Goal: Transaction & Acquisition: Purchase product/service

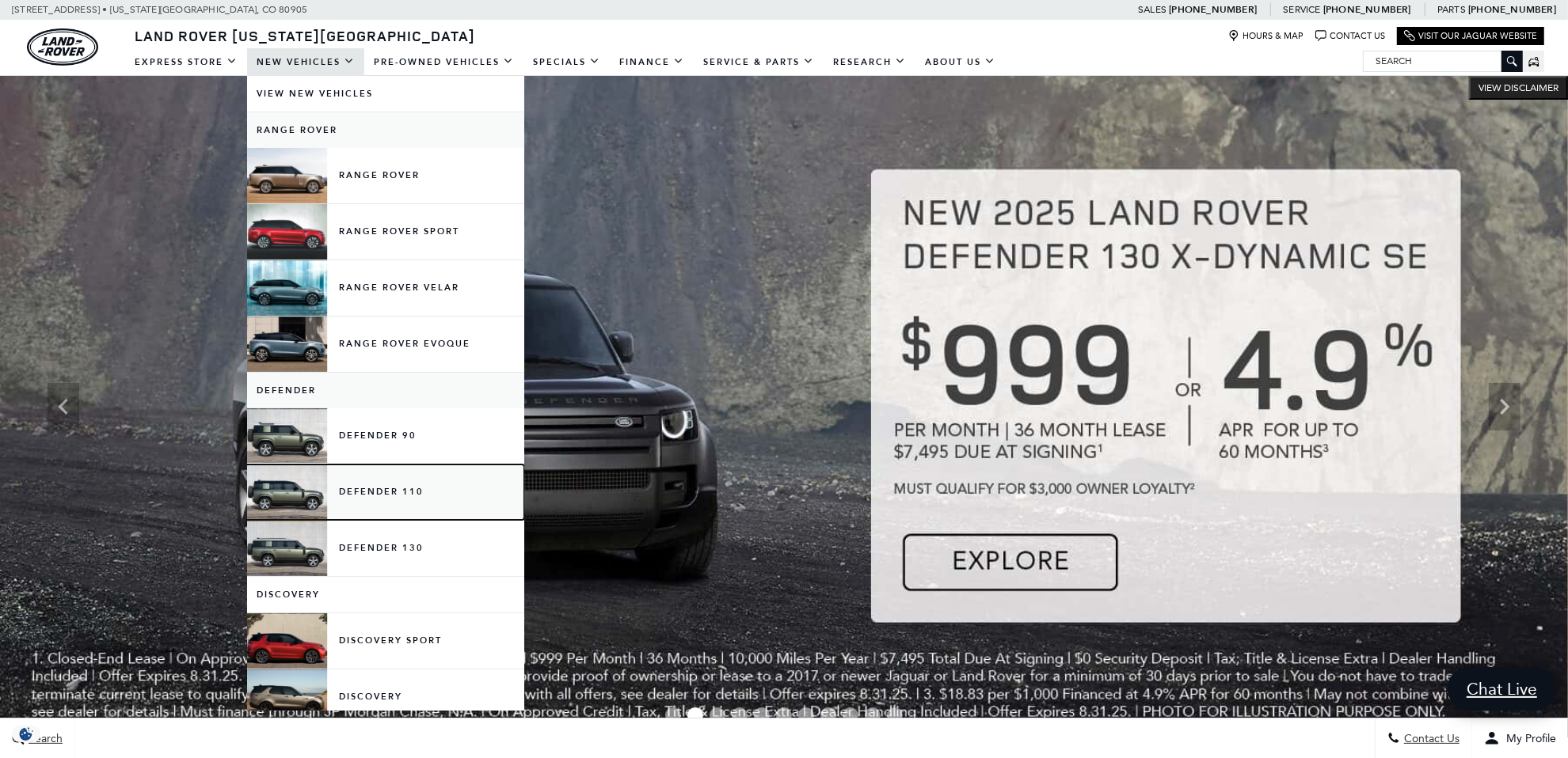
click at [293, 499] on link "Defender 110" at bounding box center [385, 492] width 277 height 56
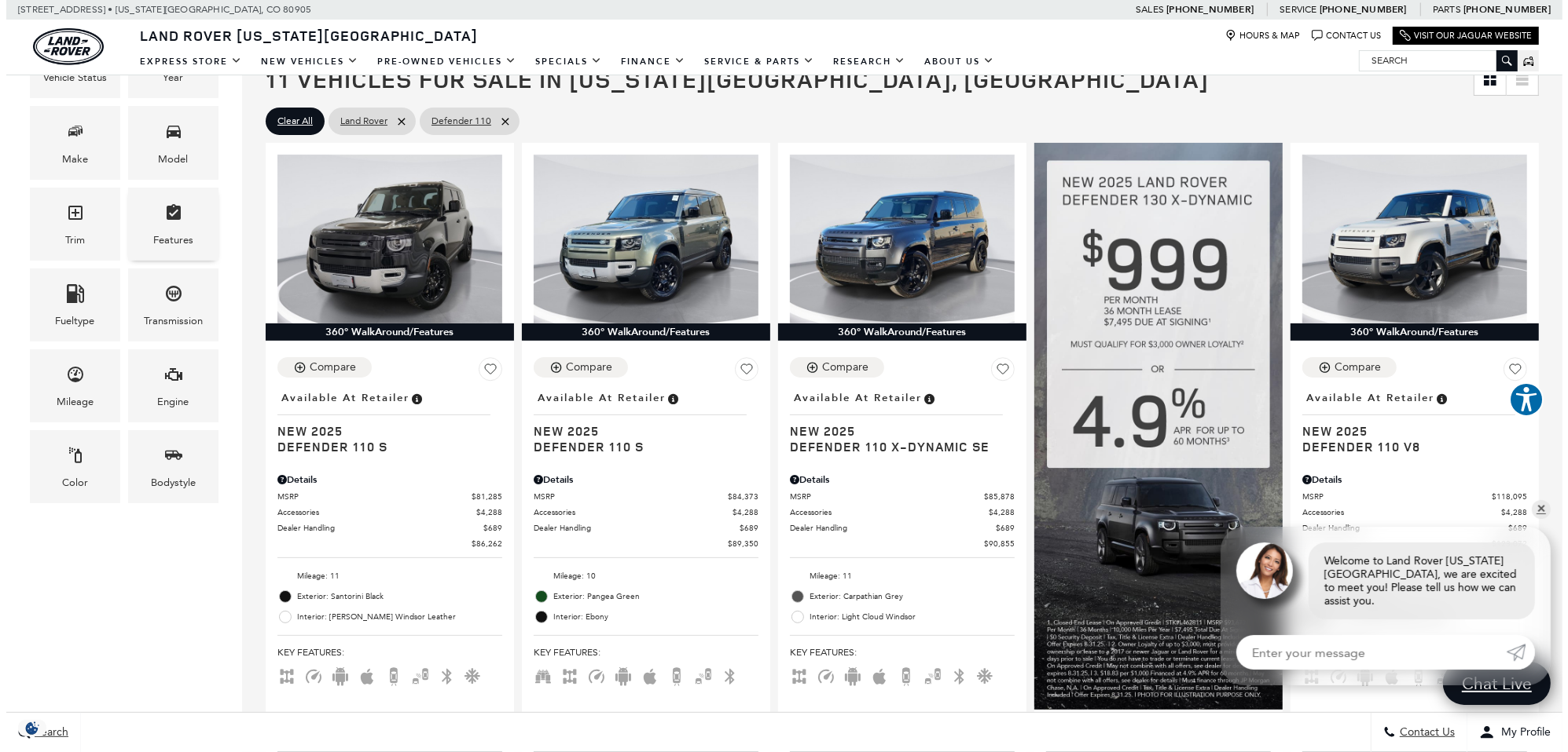
scroll to position [236, 0]
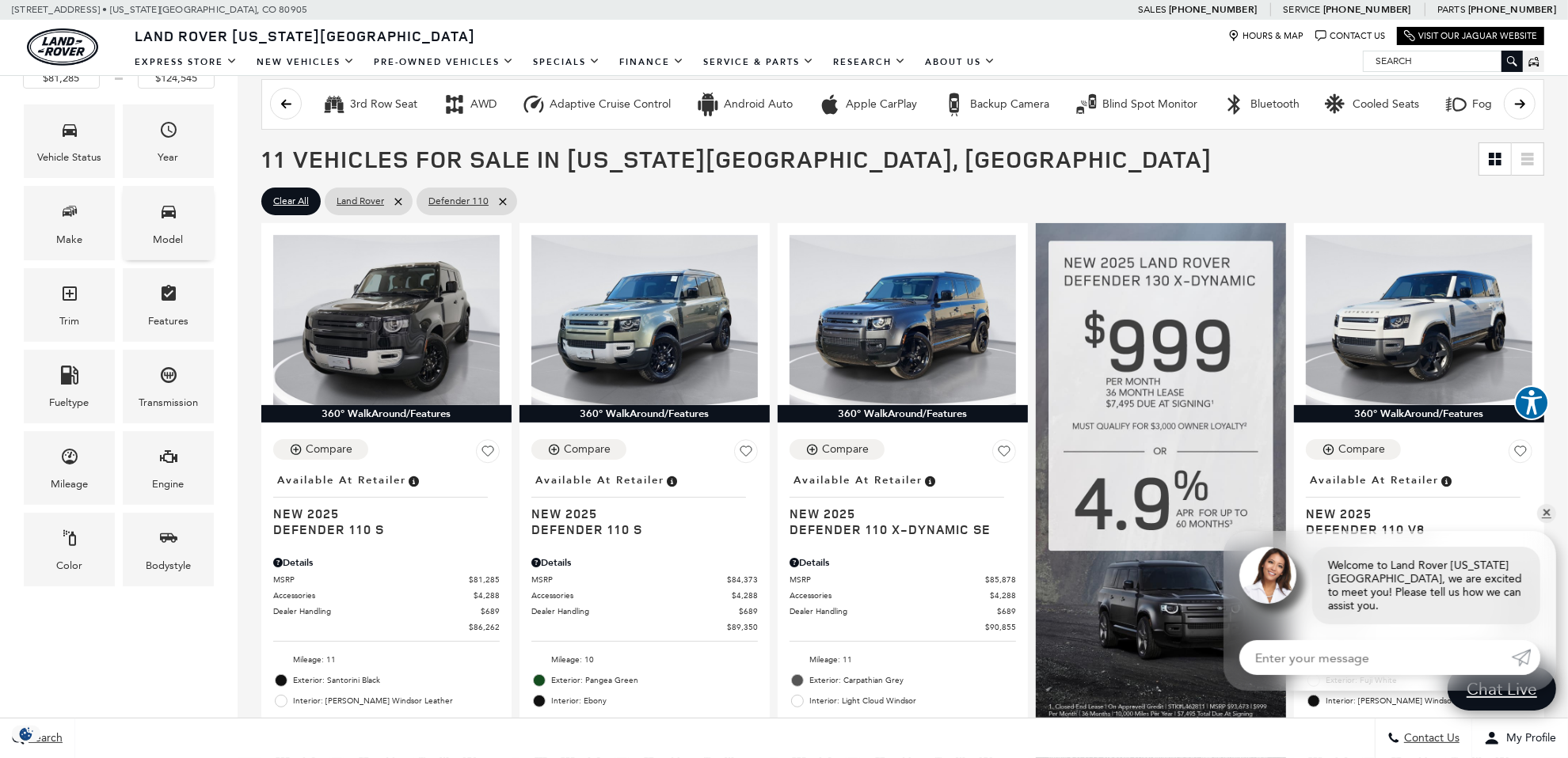
click at [170, 223] on span "Model" at bounding box center [168, 214] width 19 height 33
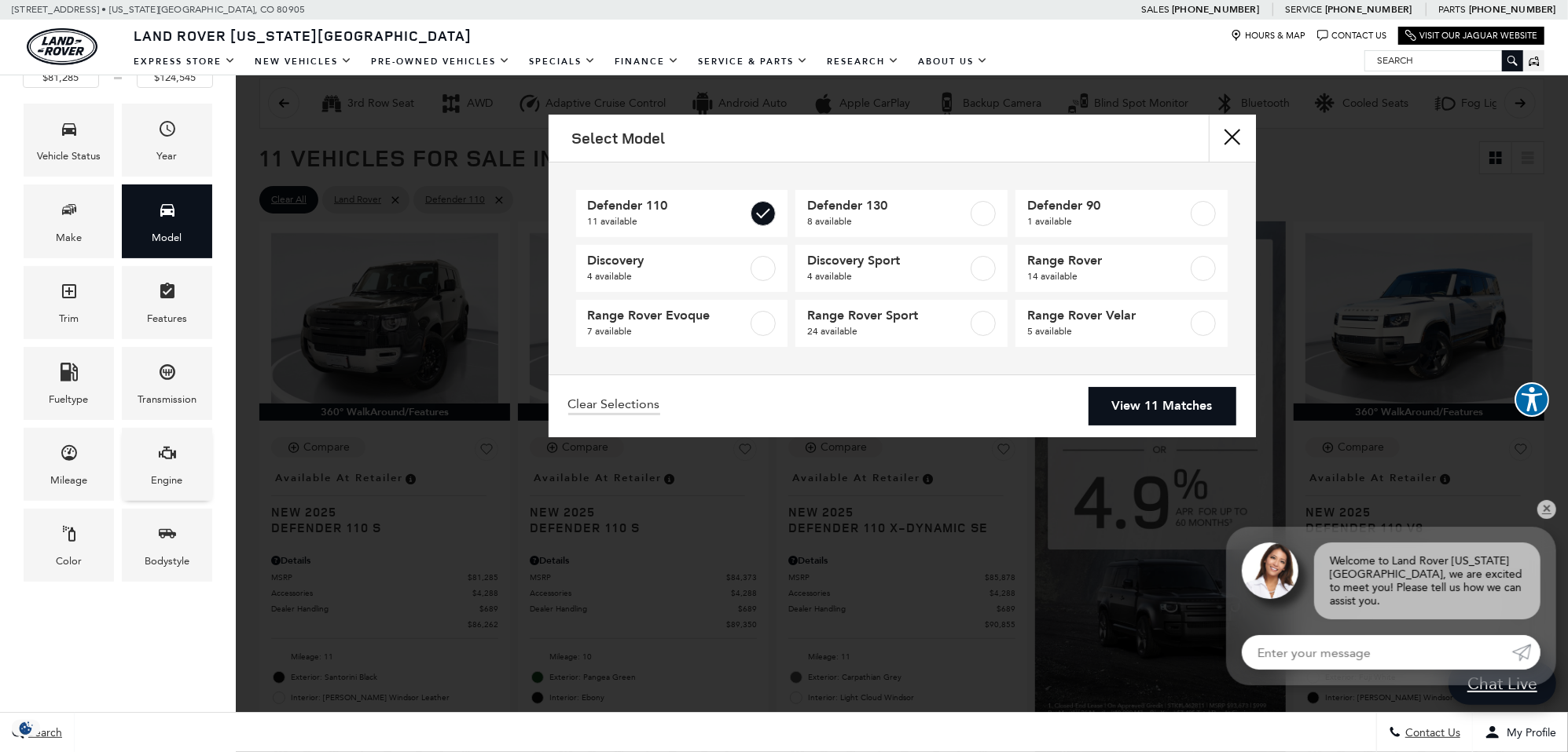
click at [170, 476] on div "Engine" at bounding box center [168, 481] width 32 height 18
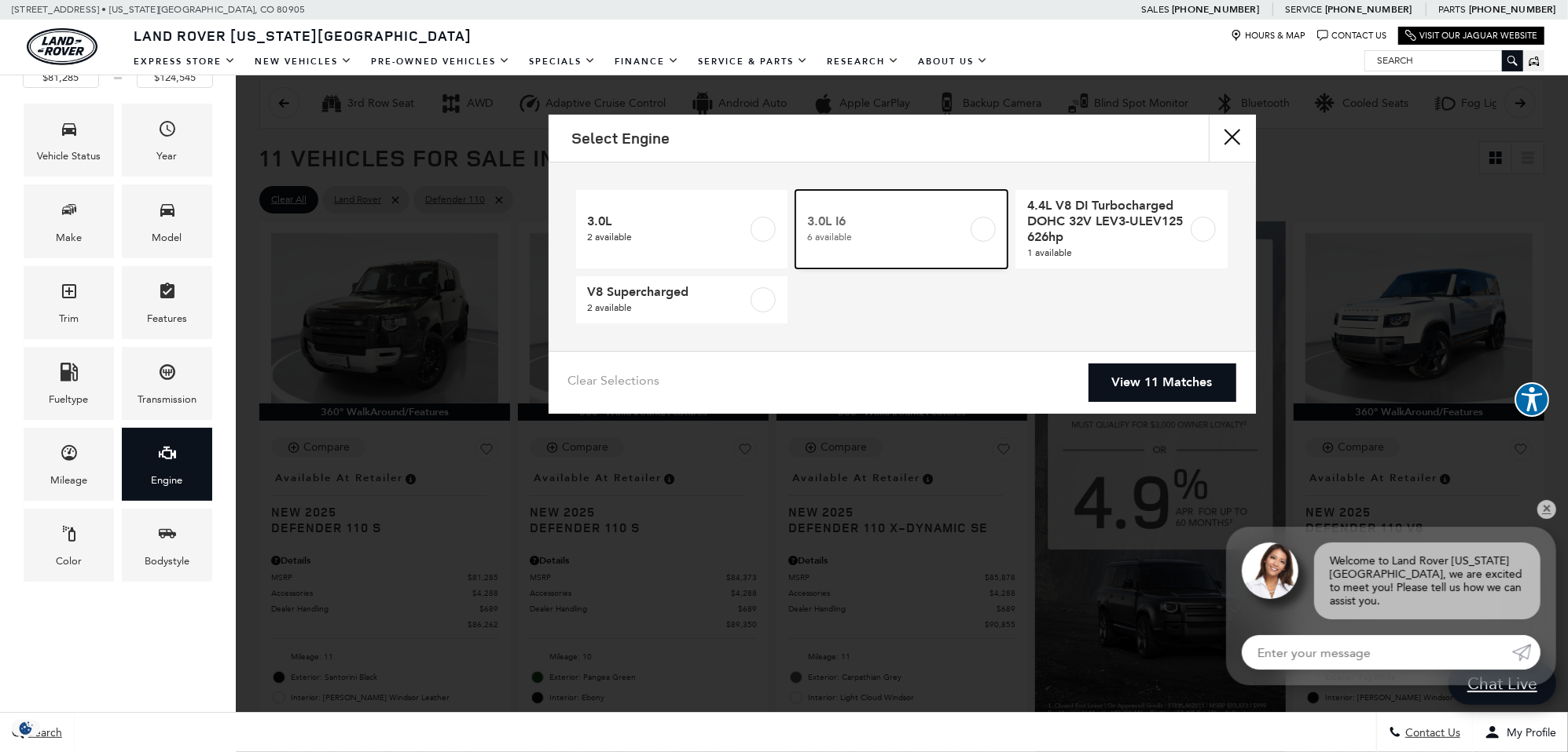
click at [991, 228] on label at bounding box center [982, 229] width 25 height 25
type input "$85,878"
checkbox input "true"
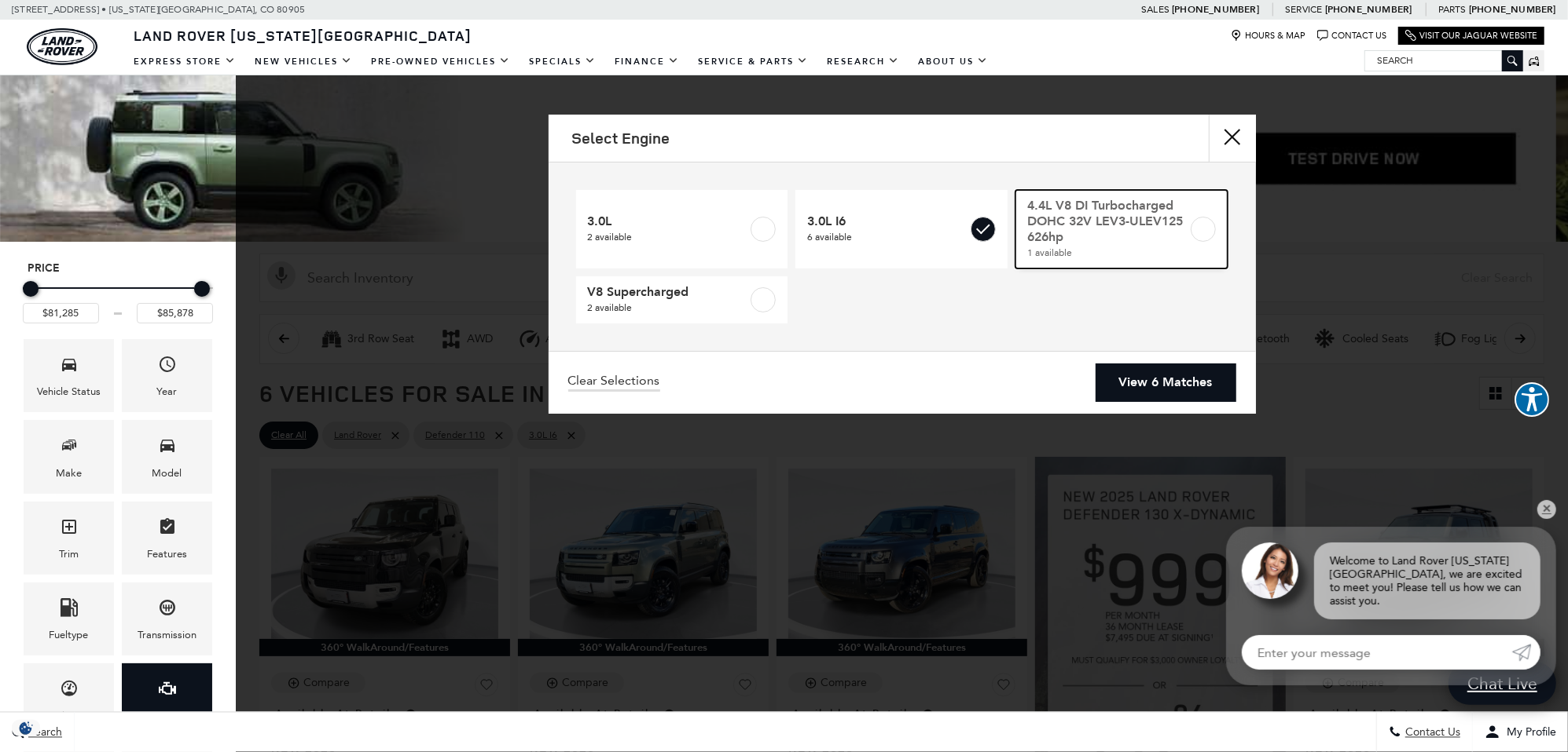
click at [1211, 233] on label at bounding box center [1203, 229] width 25 height 25
checkbox input "true"
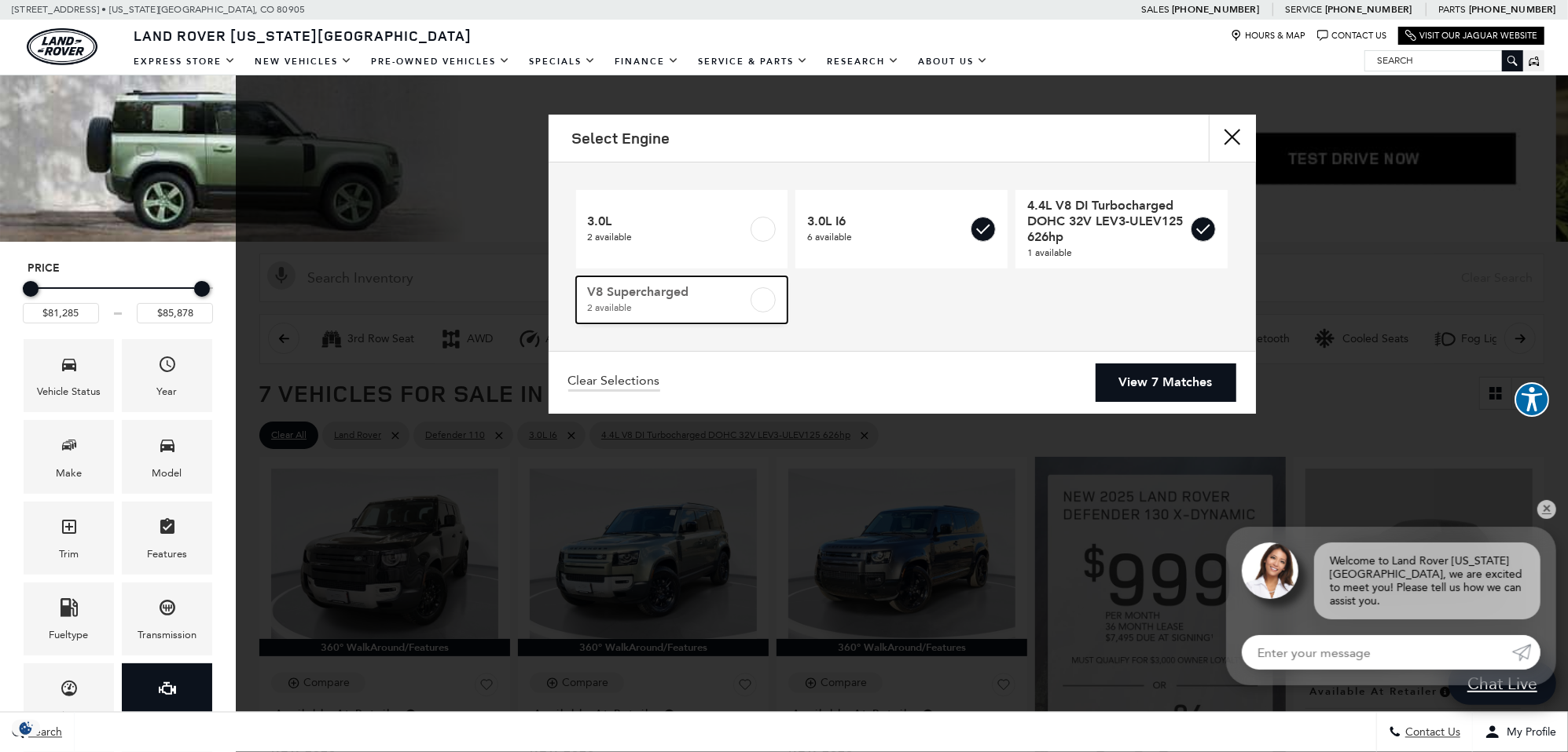
click at [760, 302] on label at bounding box center [763, 300] width 25 height 25
type input "$124,545"
checkbox input "true"
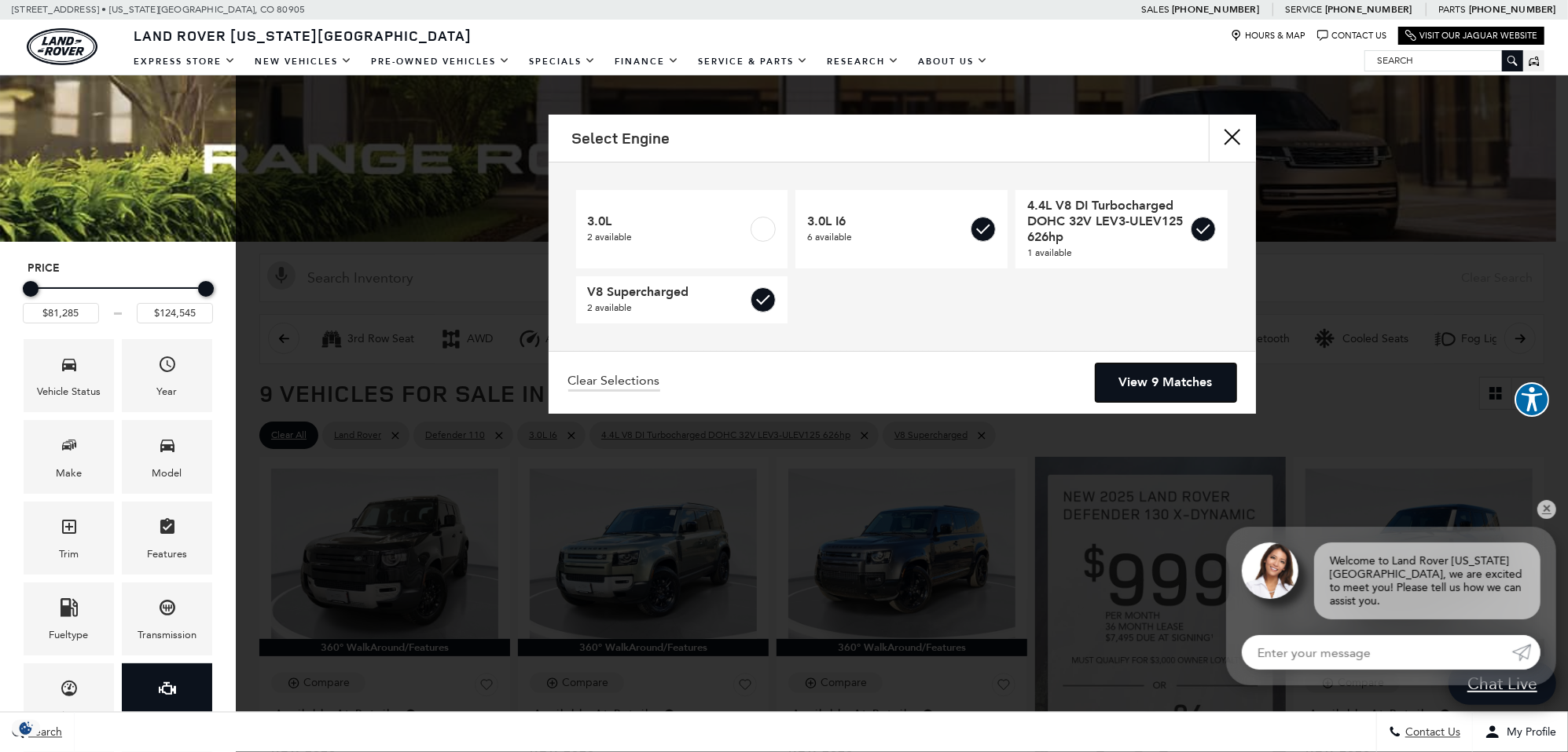
click at [1161, 378] on link "View 9 Matches" at bounding box center [1166, 383] width 140 height 39
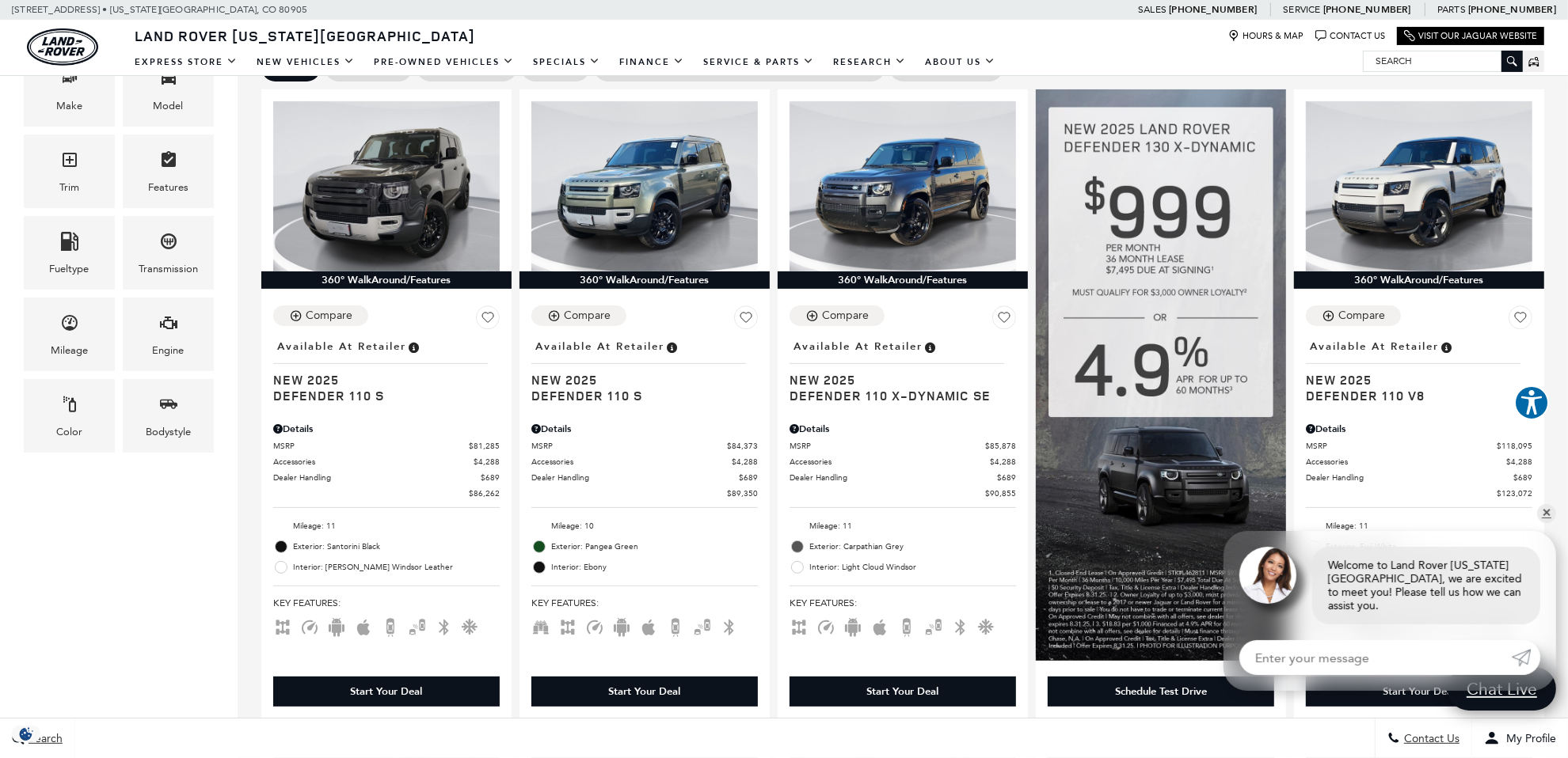
scroll to position [317, 0]
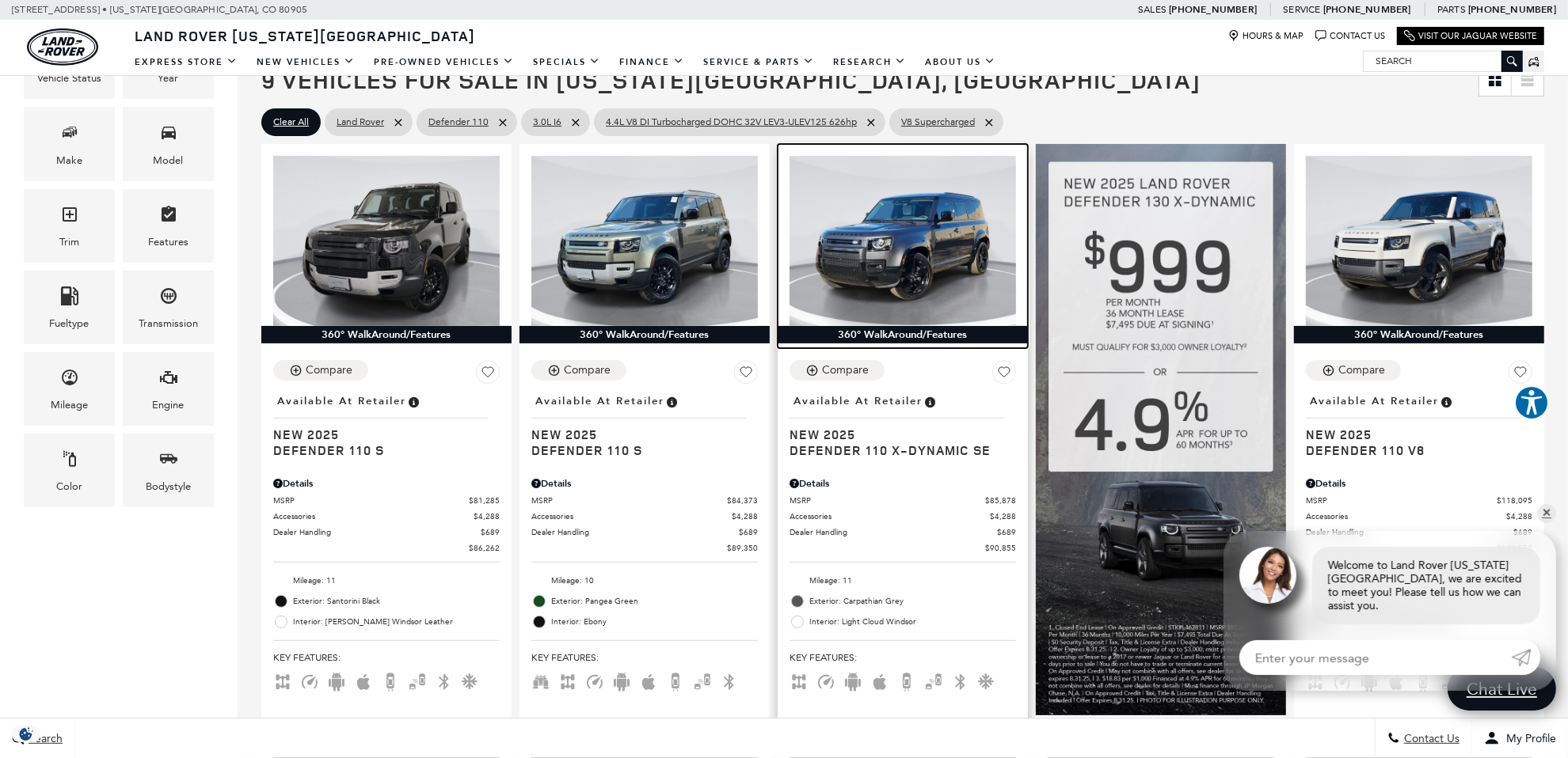
click at [895, 251] on img at bounding box center [903, 241] width 227 height 170
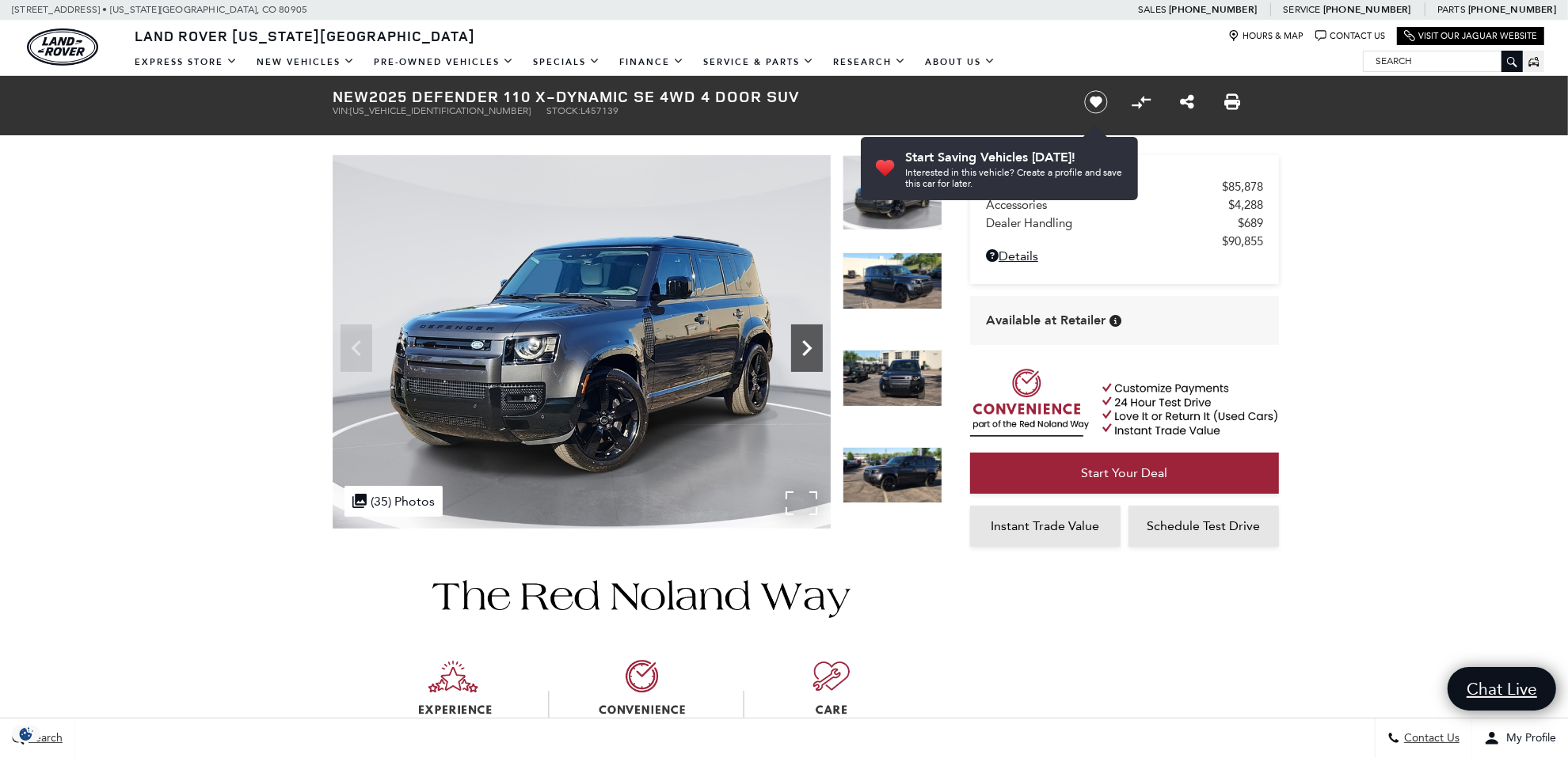
click at [811, 348] on icon "Next" at bounding box center [807, 348] width 10 height 16
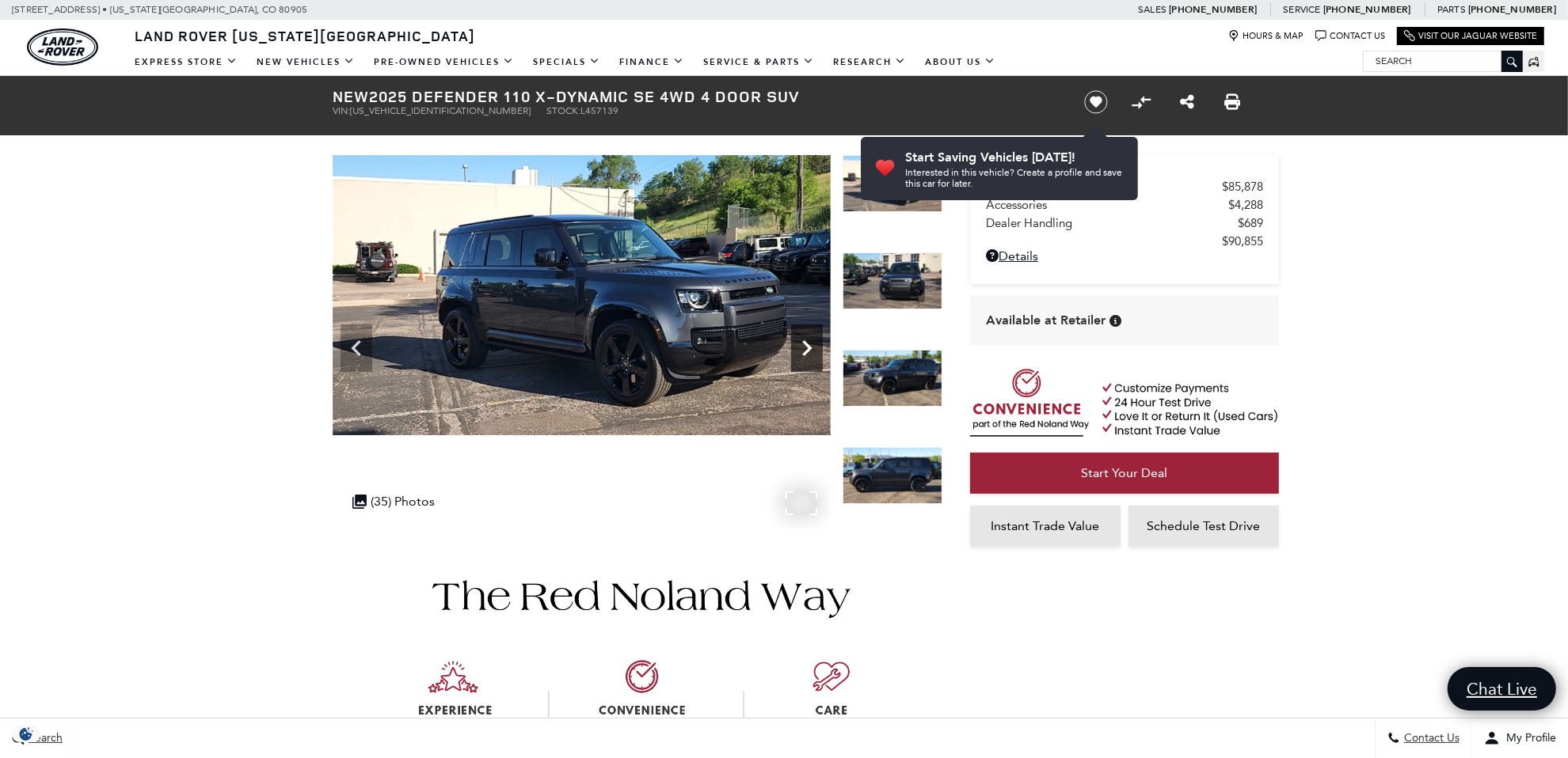
click at [811, 348] on icon "Next" at bounding box center [807, 348] width 10 height 16
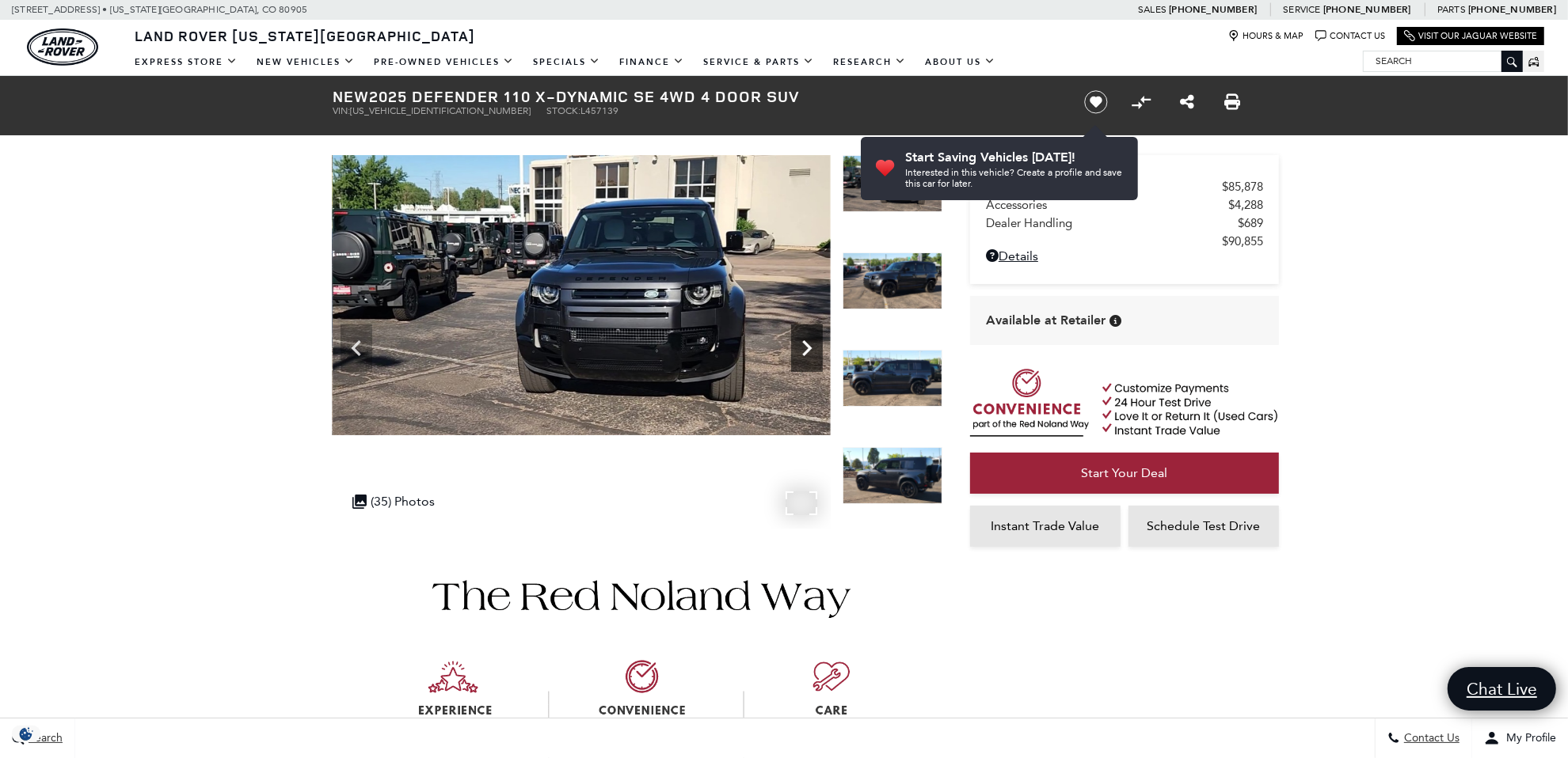
click at [811, 348] on icon "Next" at bounding box center [807, 348] width 10 height 16
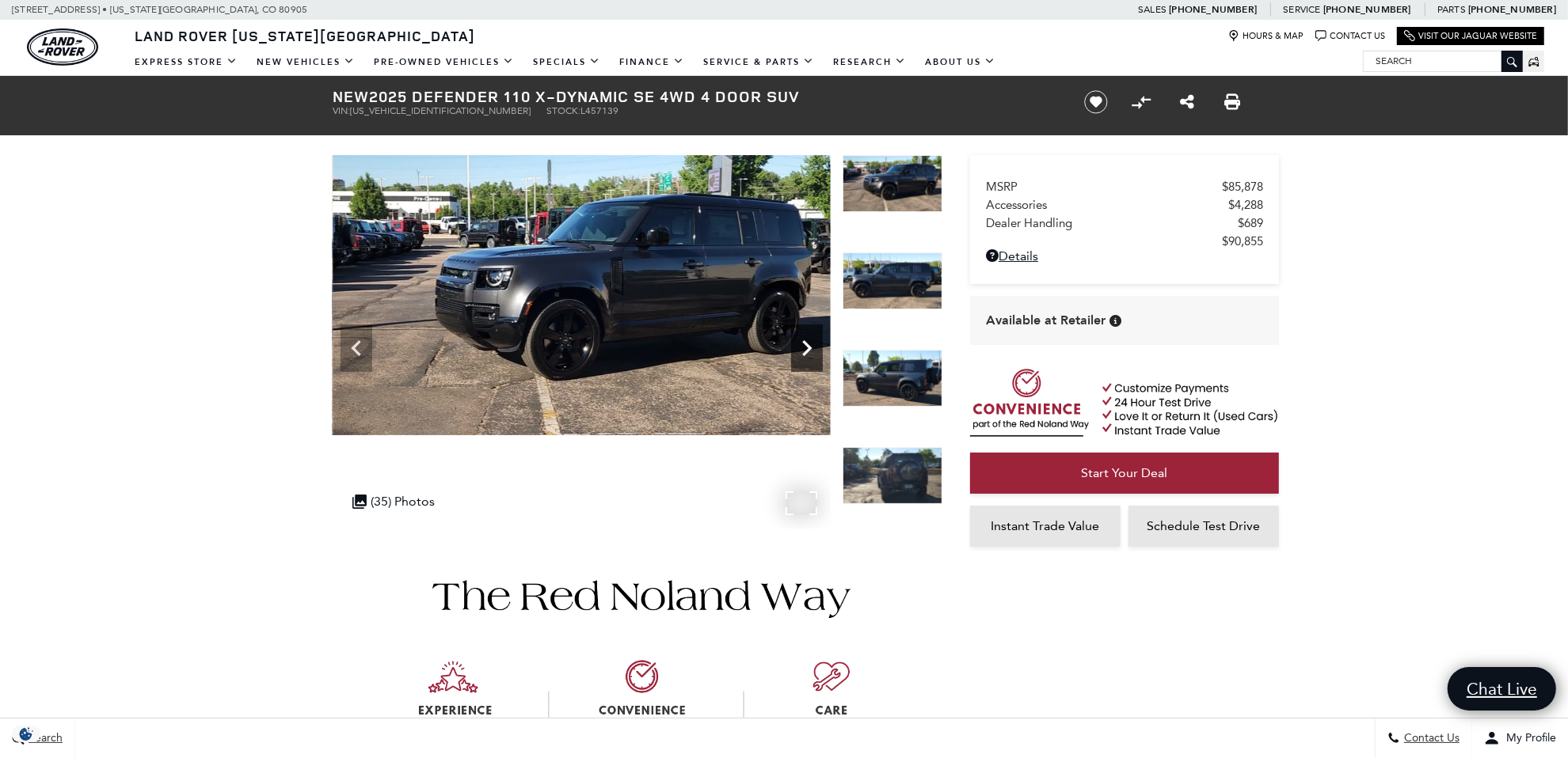
click at [811, 348] on icon "Next" at bounding box center [807, 348] width 10 height 16
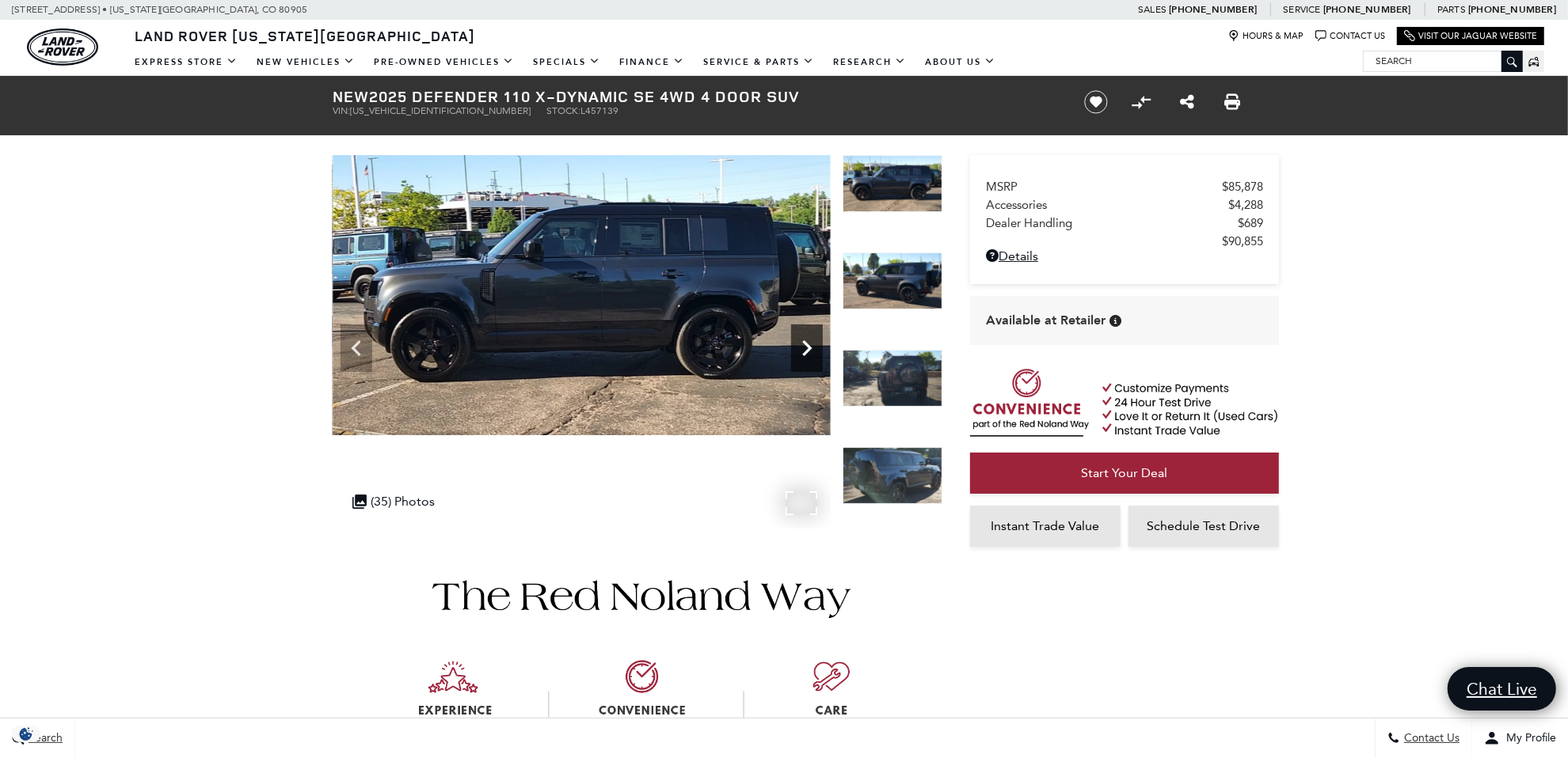
click at [811, 348] on icon "Next" at bounding box center [807, 348] width 10 height 16
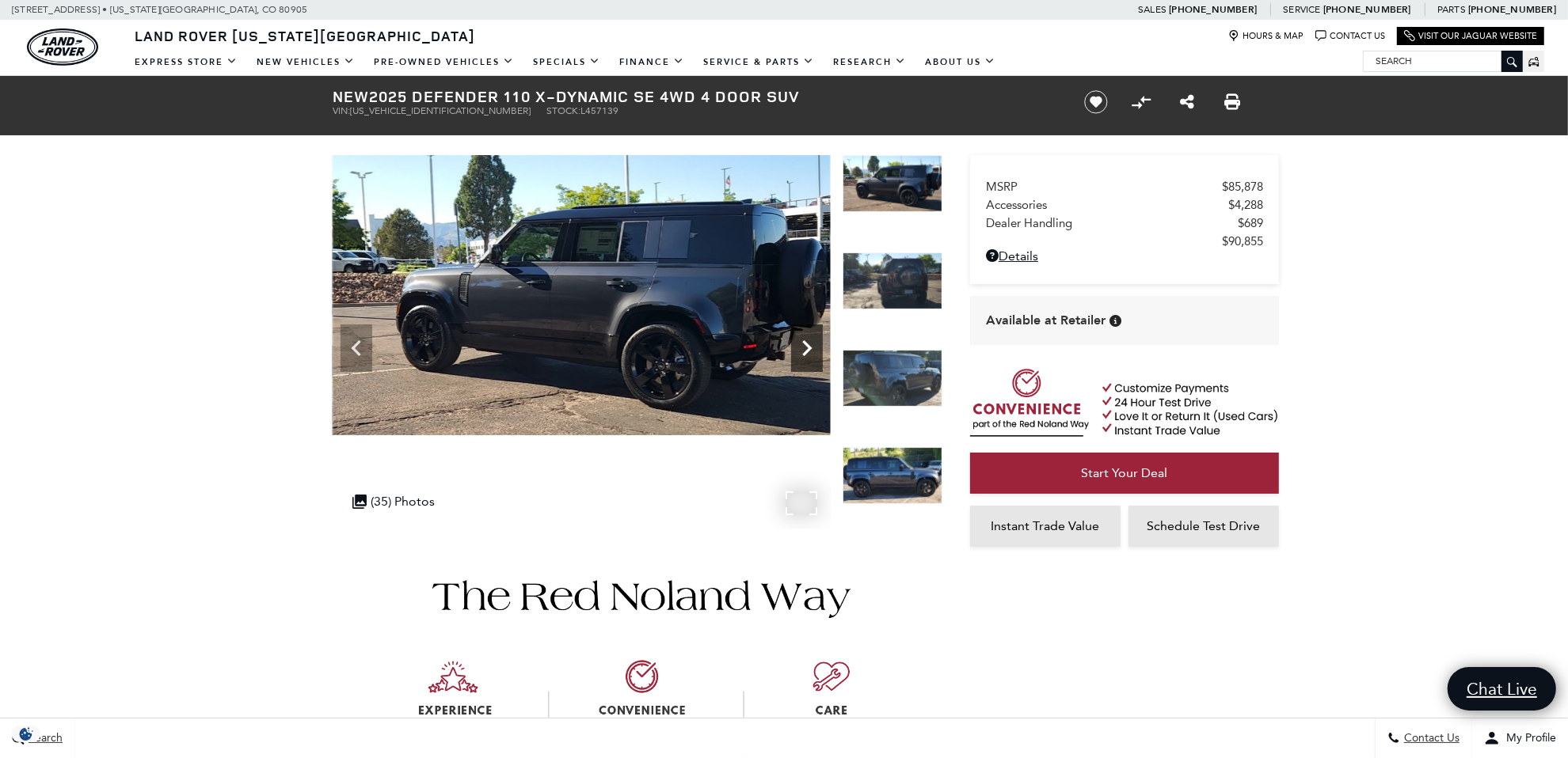
click at [811, 348] on icon "Next" at bounding box center [807, 348] width 10 height 16
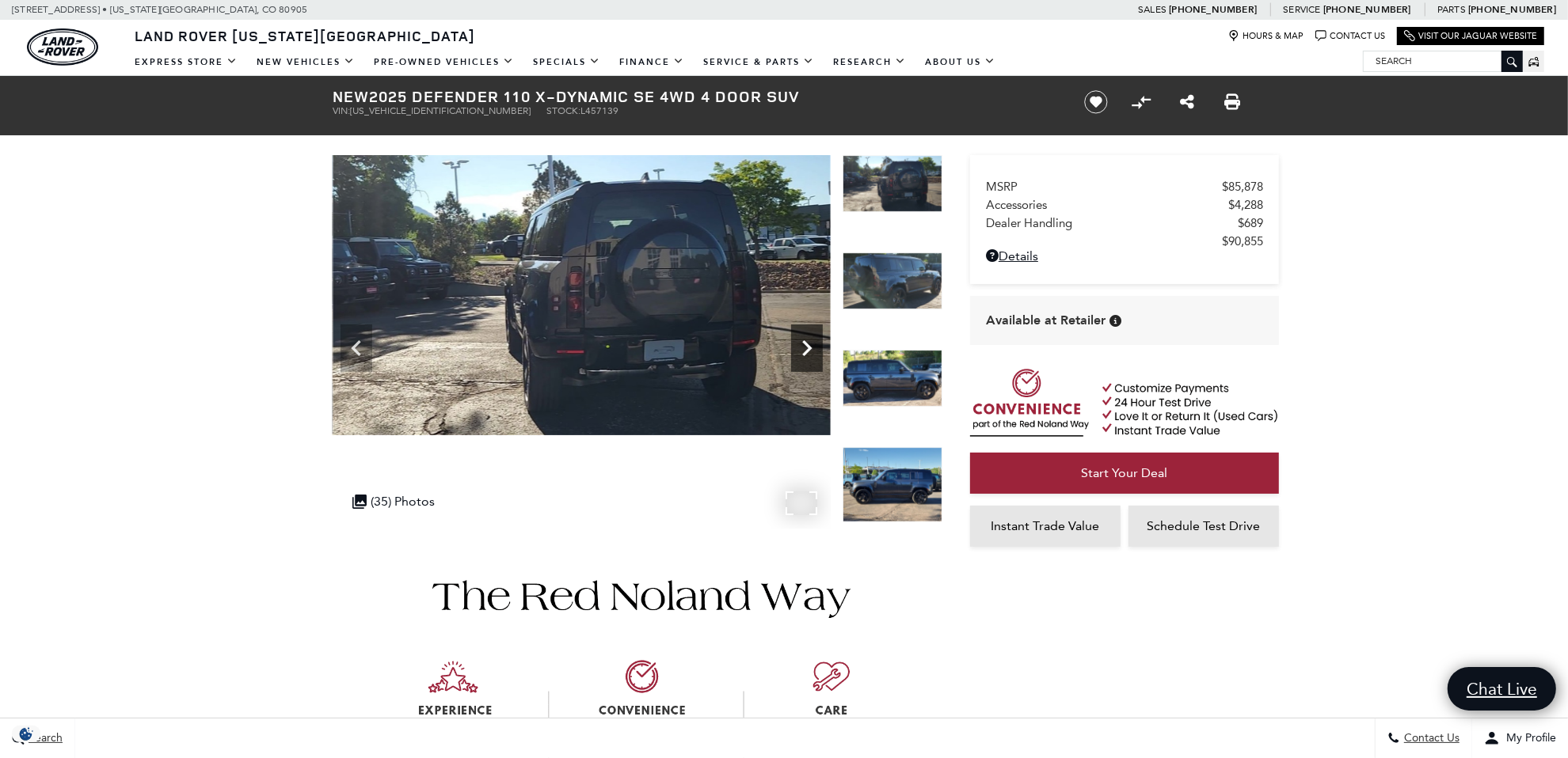
click at [811, 348] on icon "Next" at bounding box center [807, 348] width 10 height 16
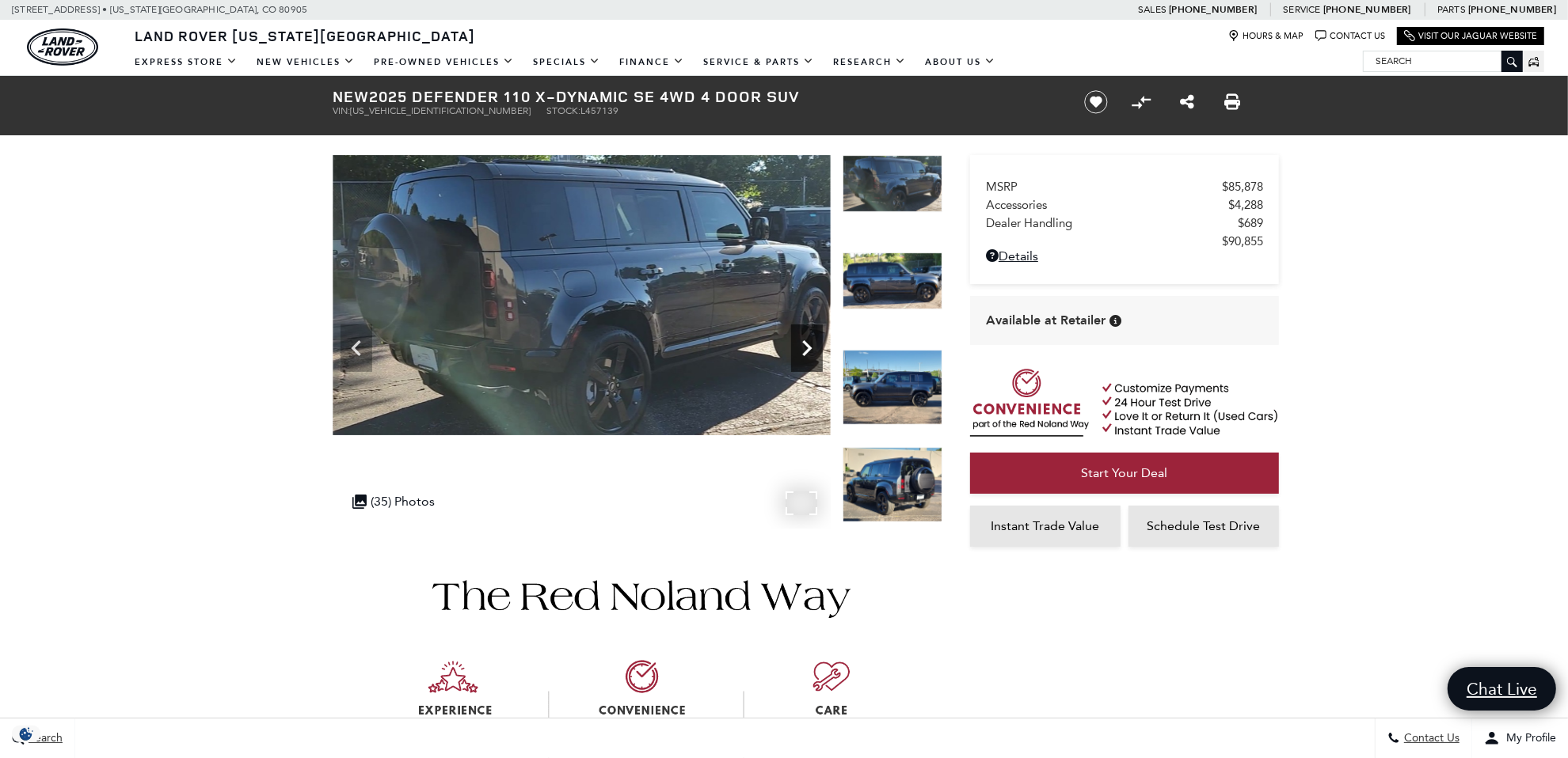
click at [811, 348] on icon "Next" at bounding box center [807, 348] width 10 height 16
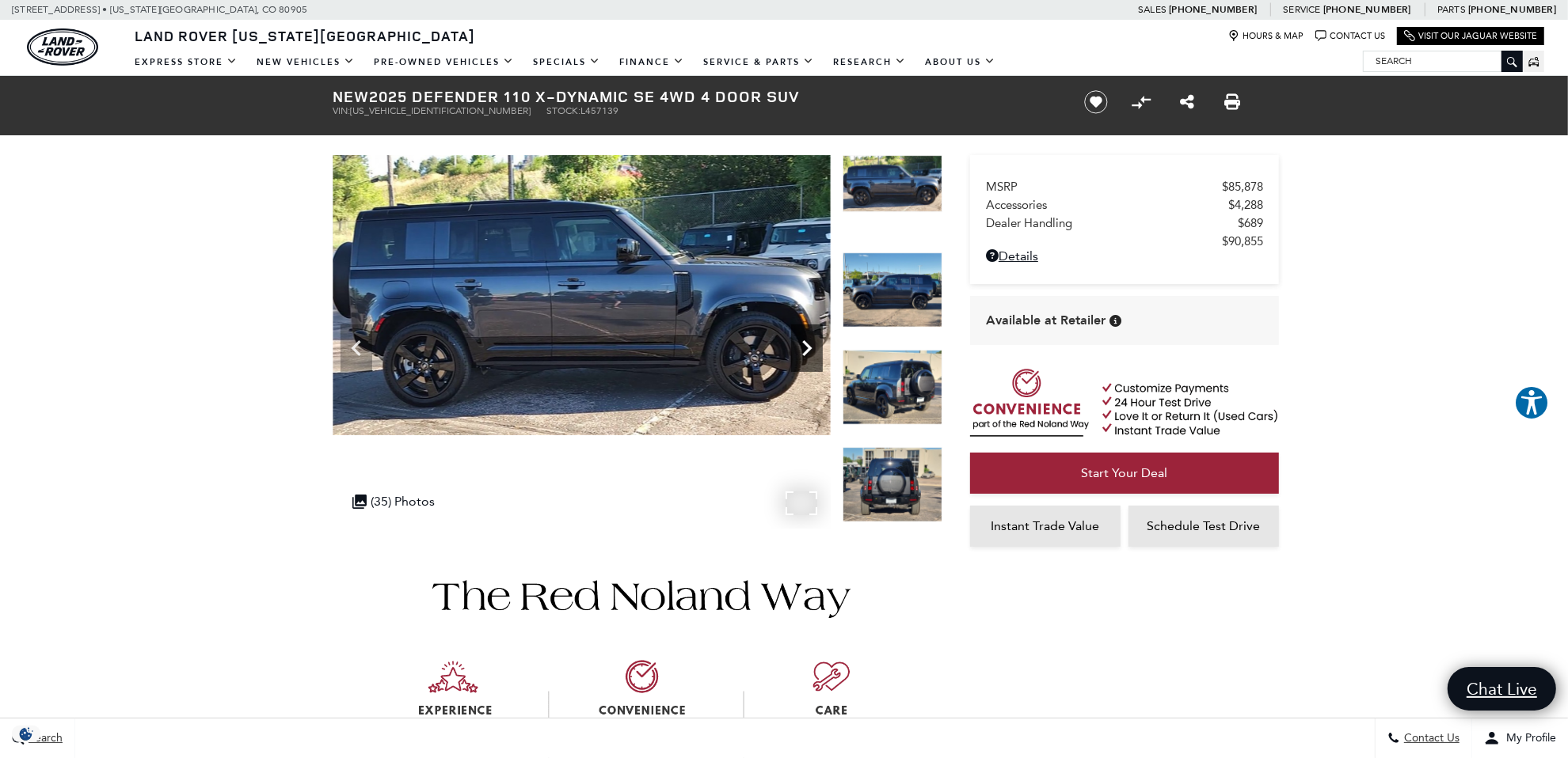
click at [811, 348] on icon "Next" at bounding box center [807, 348] width 10 height 16
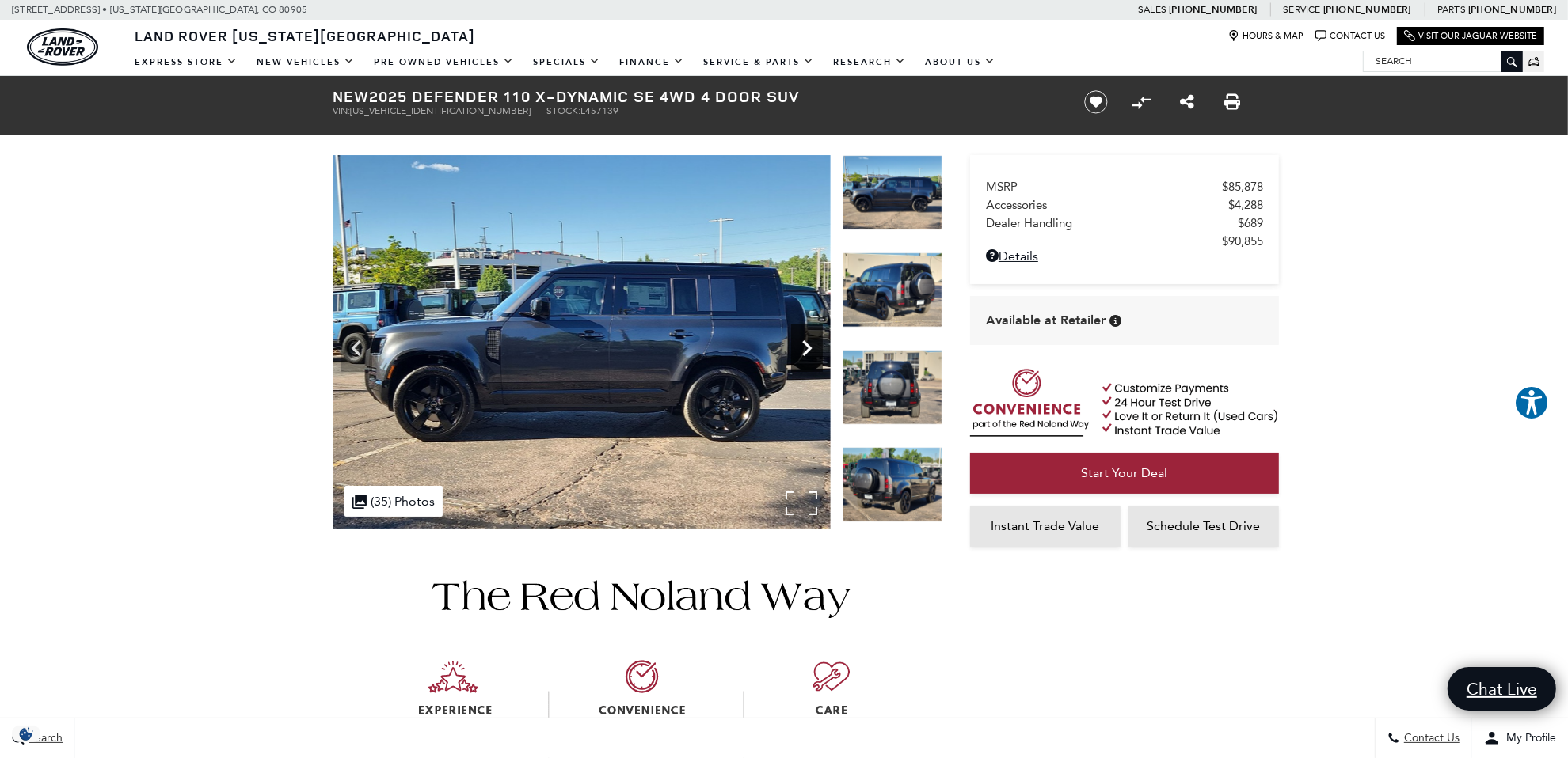
click at [811, 348] on icon "Next" at bounding box center [807, 348] width 10 height 16
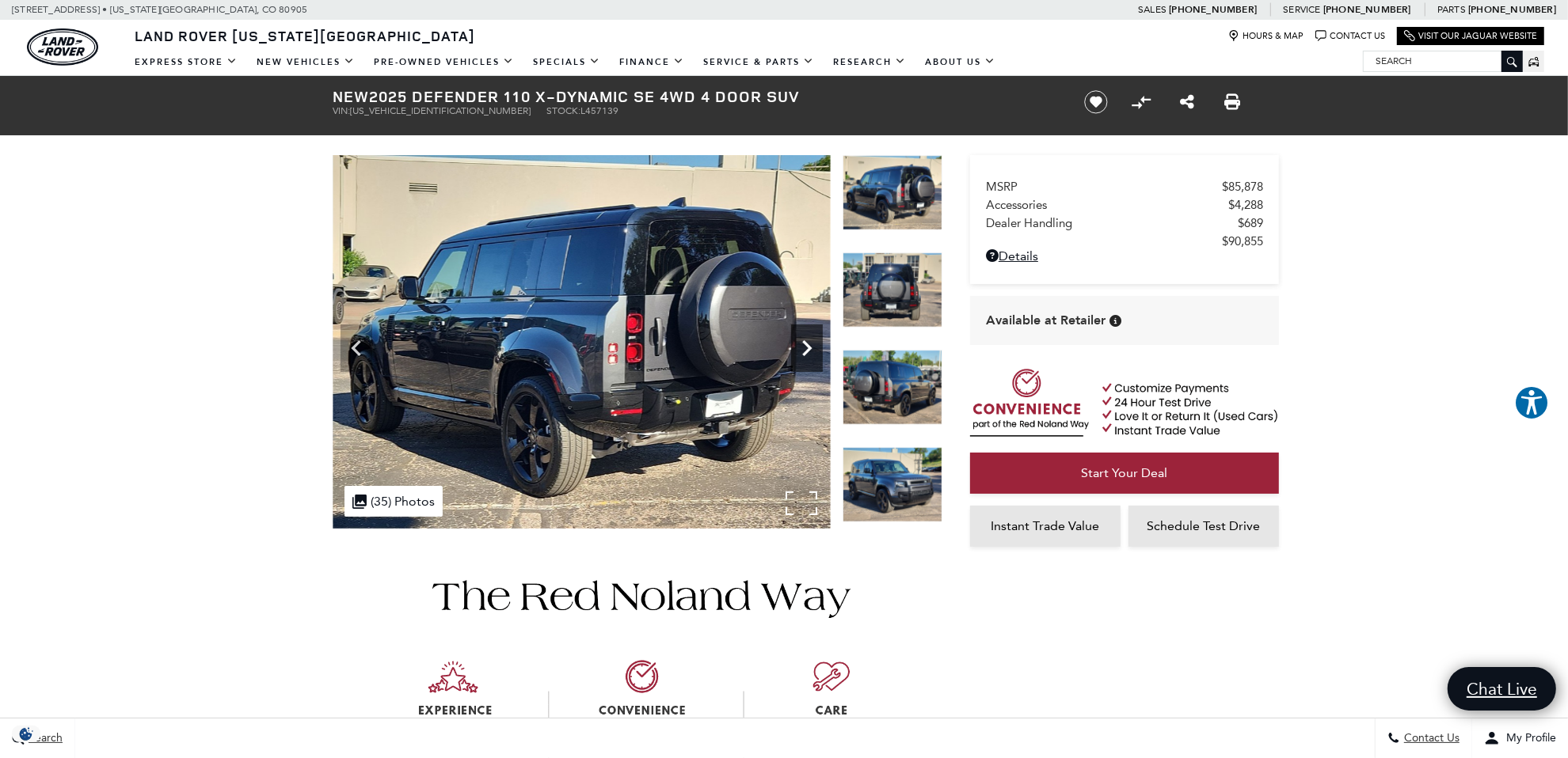
click at [811, 348] on icon "Next" at bounding box center [807, 348] width 10 height 16
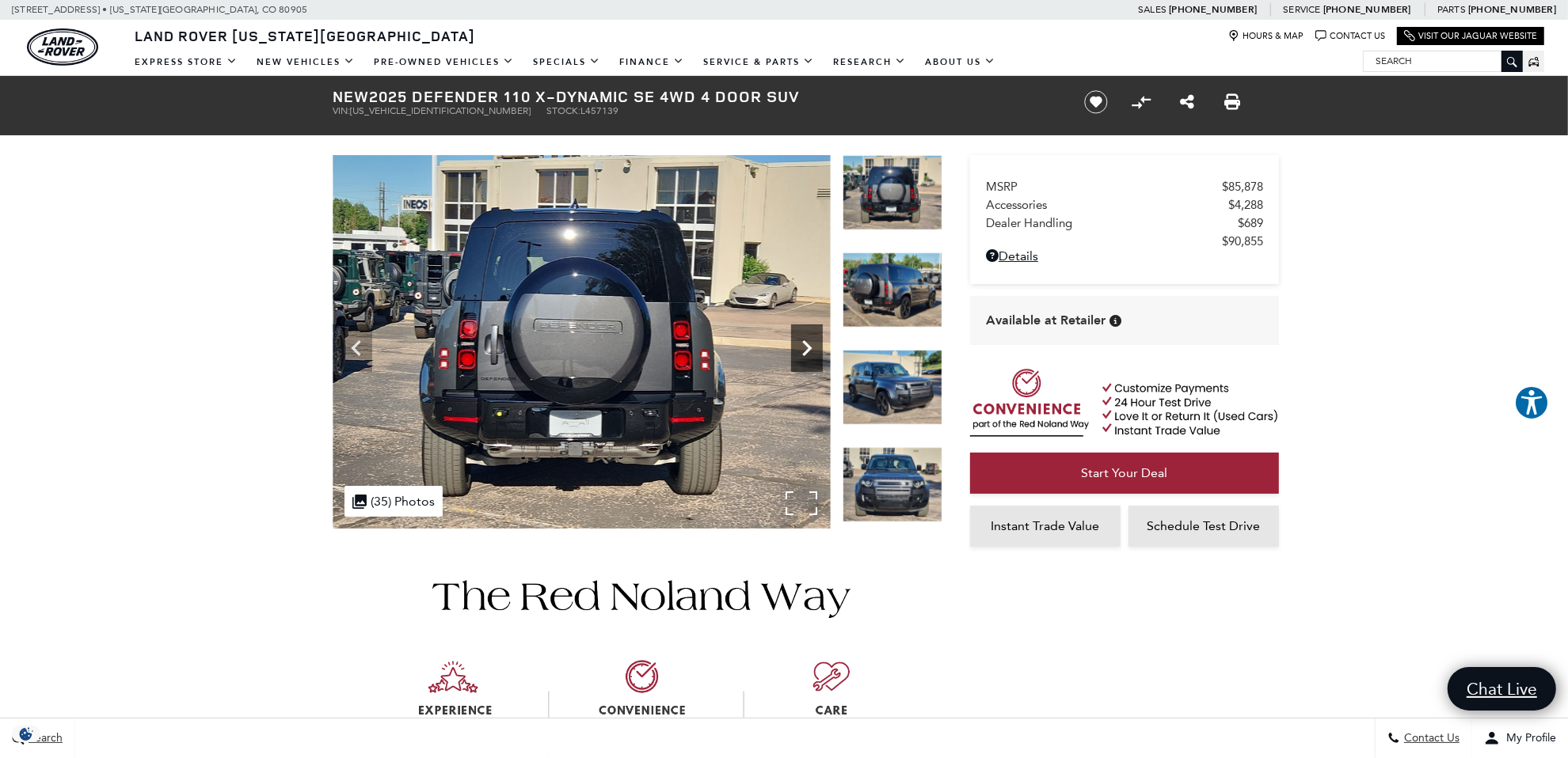
click at [811, 348] on icon "Next" at bounding box center [807, 348] width 10 height 16
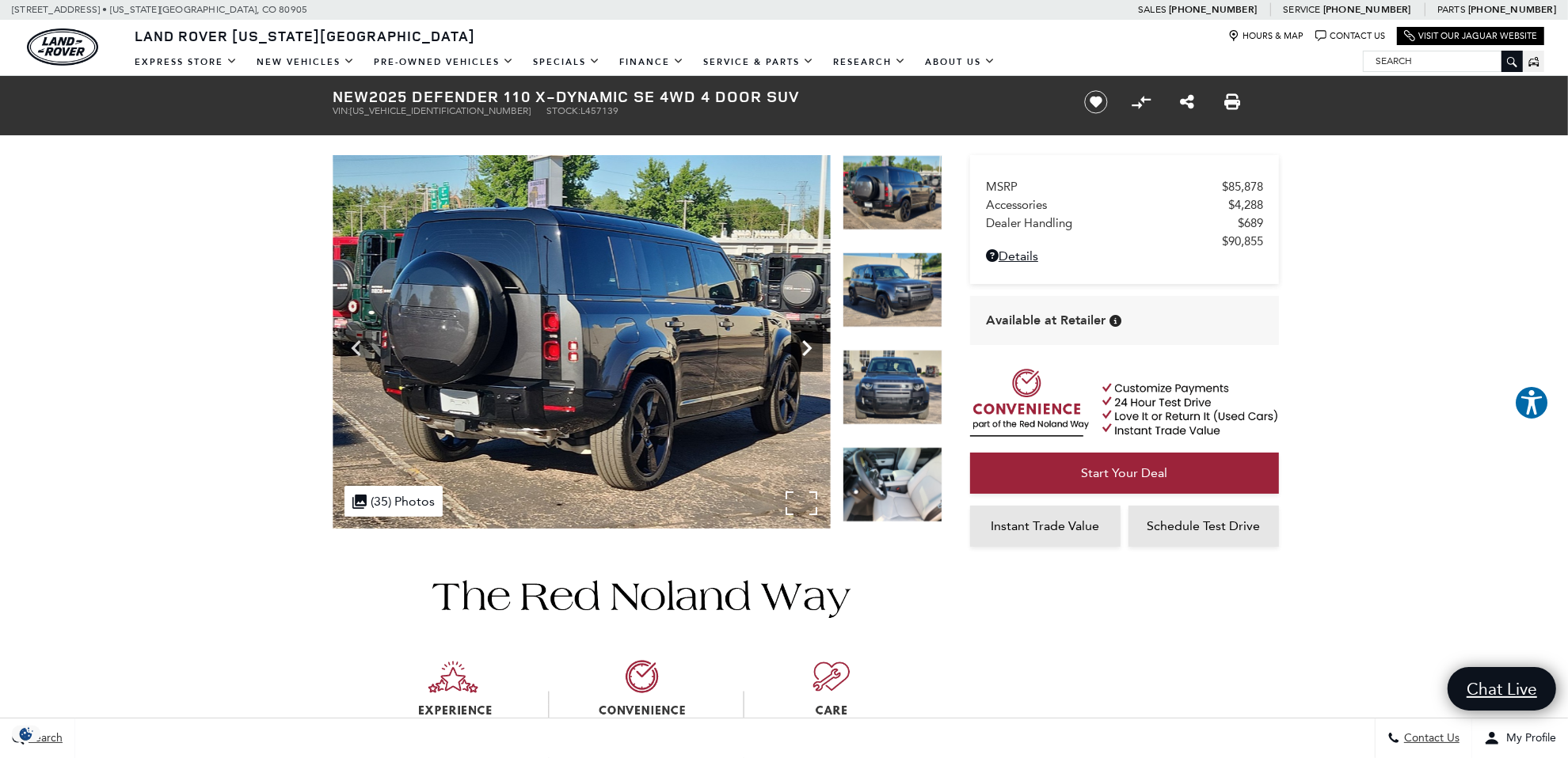
click at [811, 348] on icon "Next" at bounding box center [807, 348] width 10 height 16
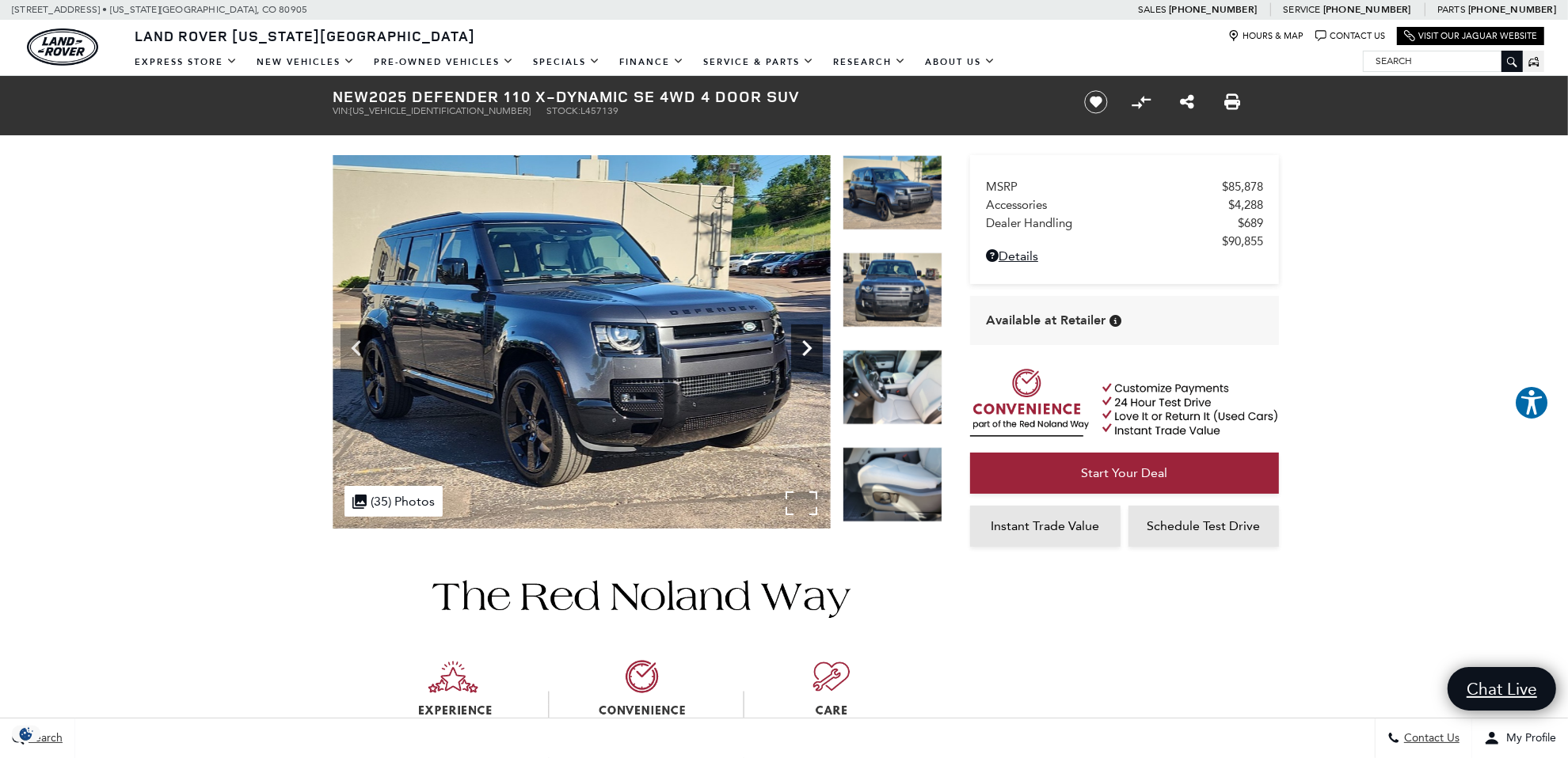
click at [811, 348] on icon "Next" at bounding box center [807, 348] width 10 height 16
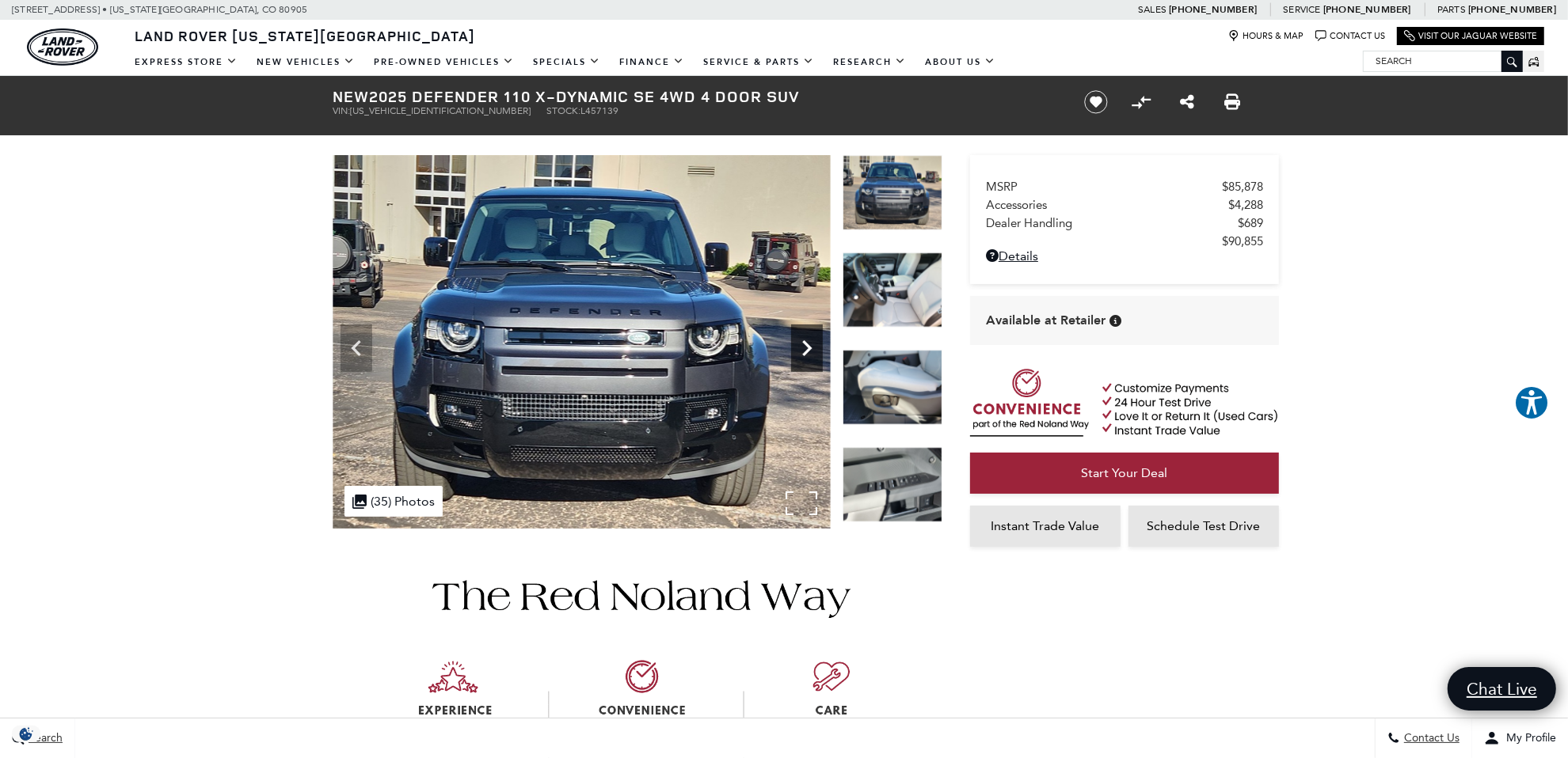
click at [811, 348] on icon "Next" at bounding box center [807, 348] width 10 height 16
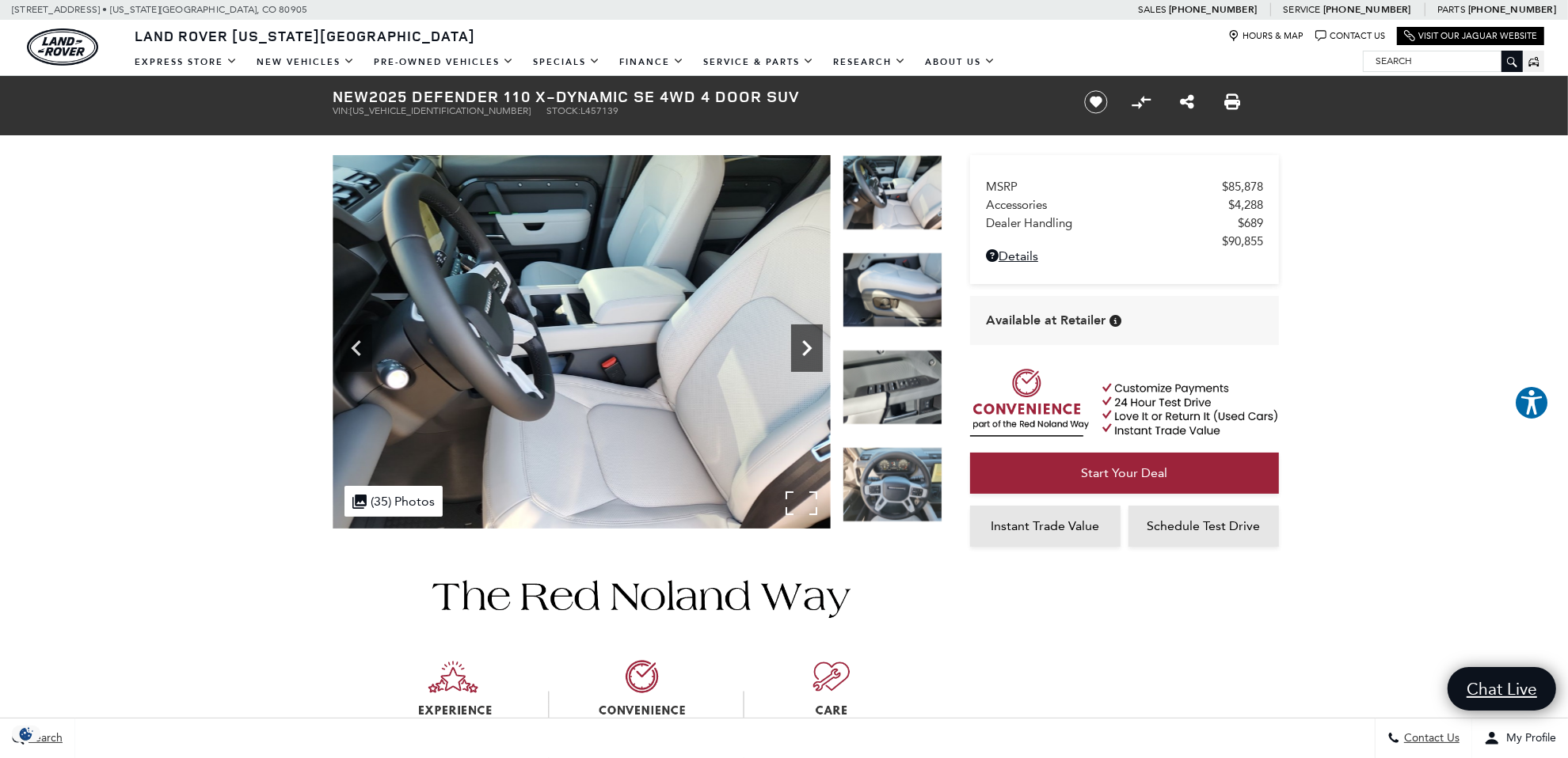
click at [811, 348] on icon "Next" at bounding box center [807, 348] width 10 height 16
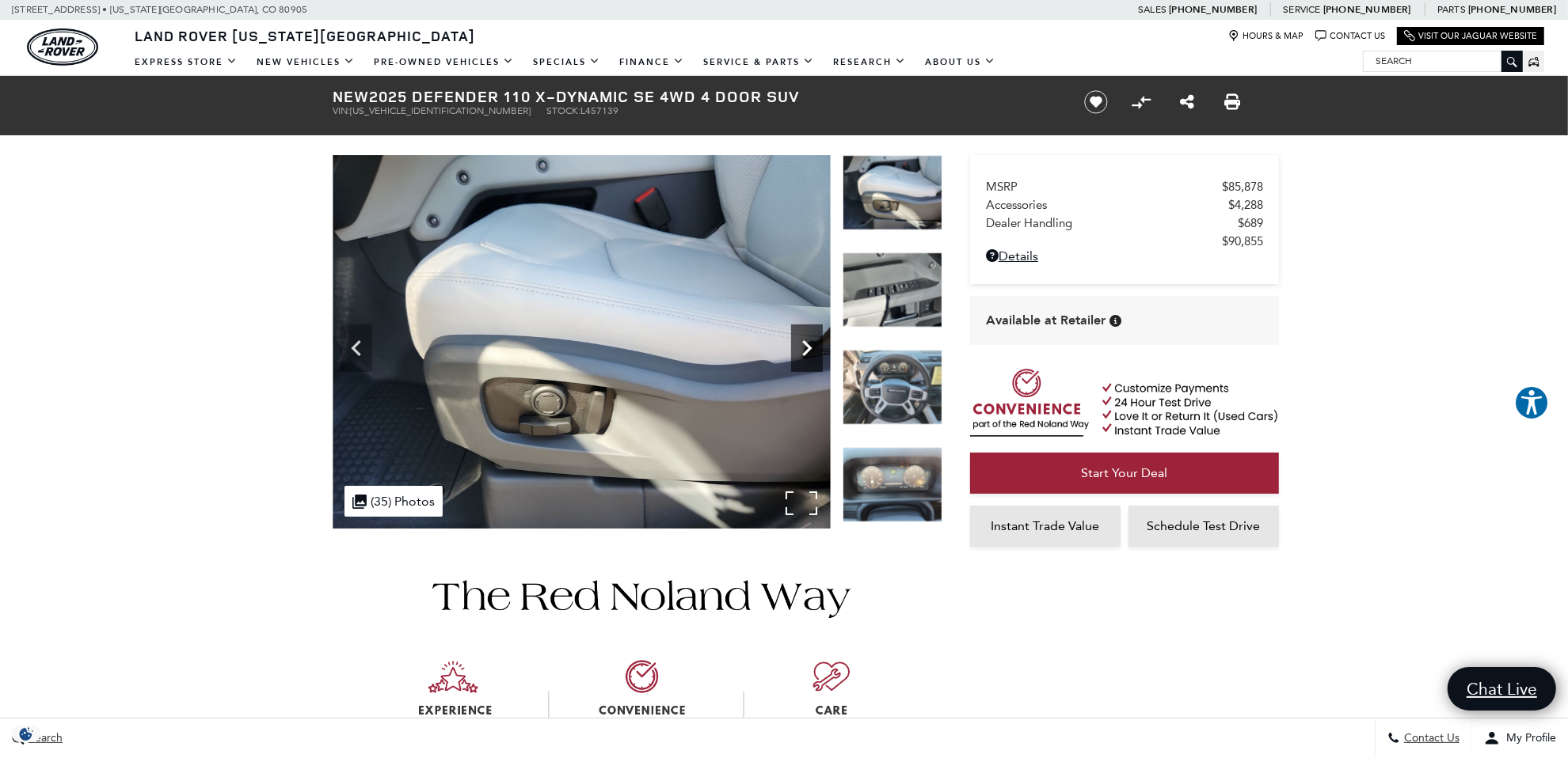
click at [811, 348] on icon "Next" at bounding box center [807, 348] width 10 height 16
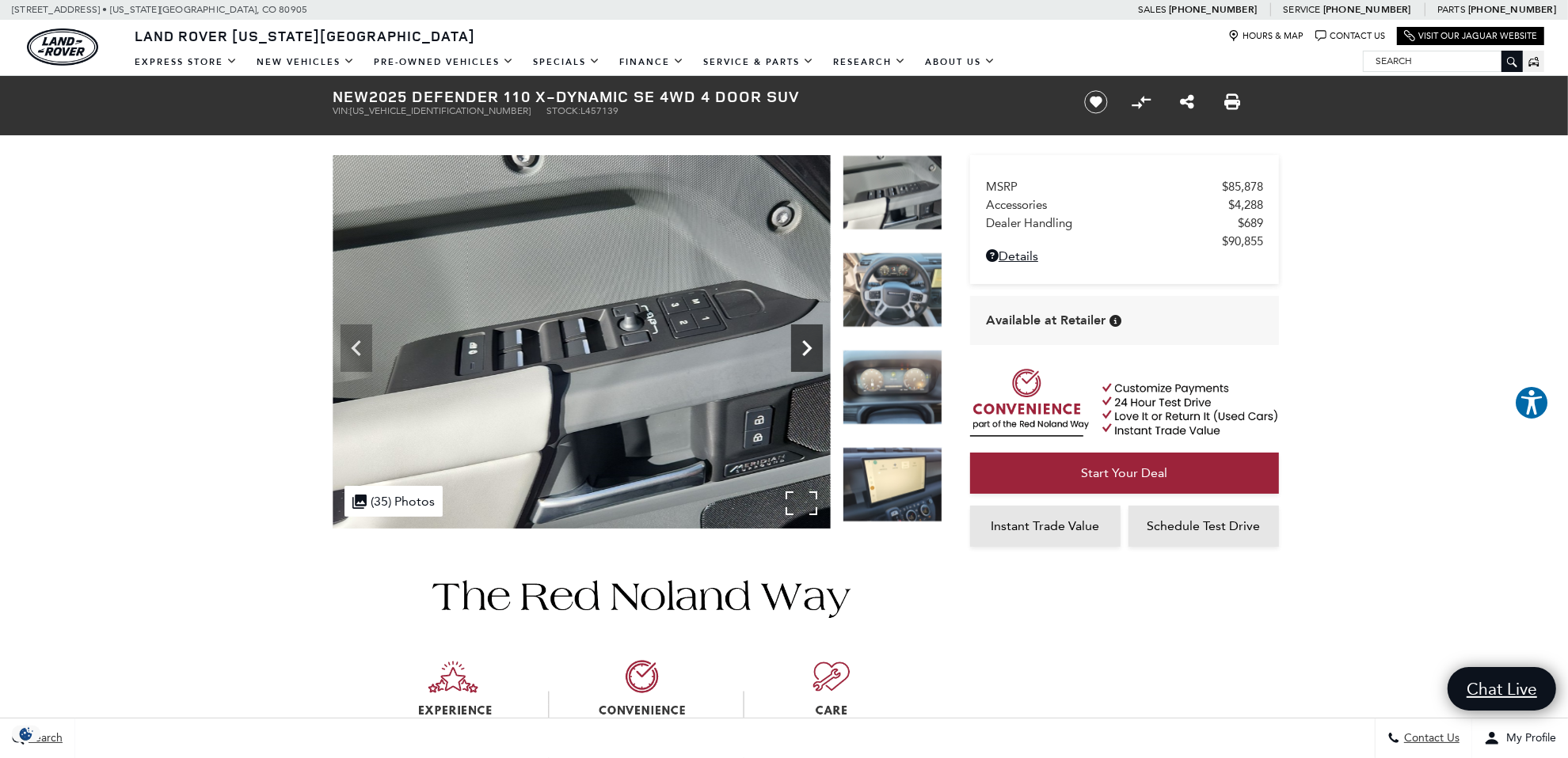
click at [811, 348] on icon "Next" at bounding box center [807, 348] width 10 height 16
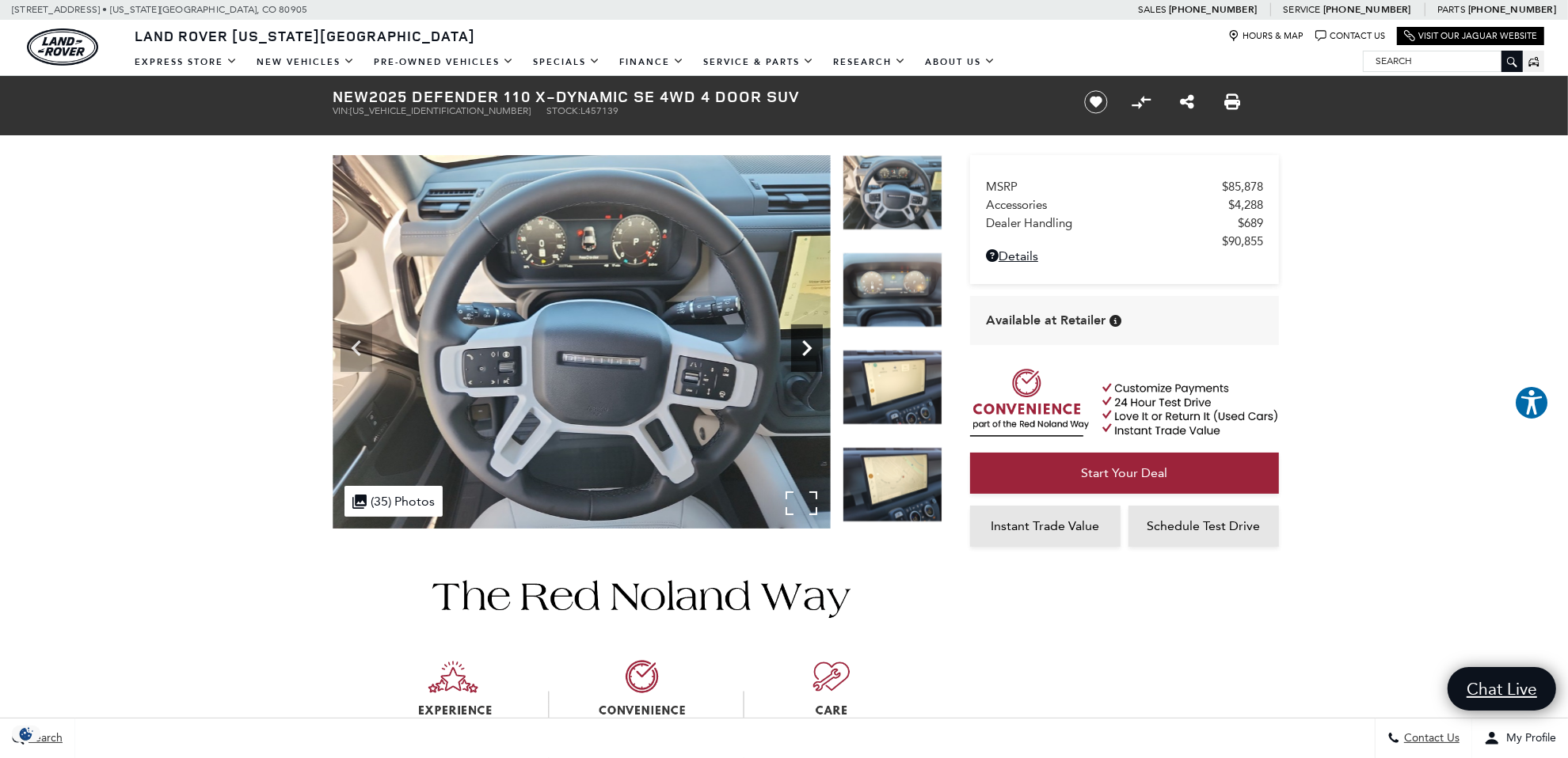
click at [811, 348] on icon "Next" at bounding box center [807, 348] width 10 height 16
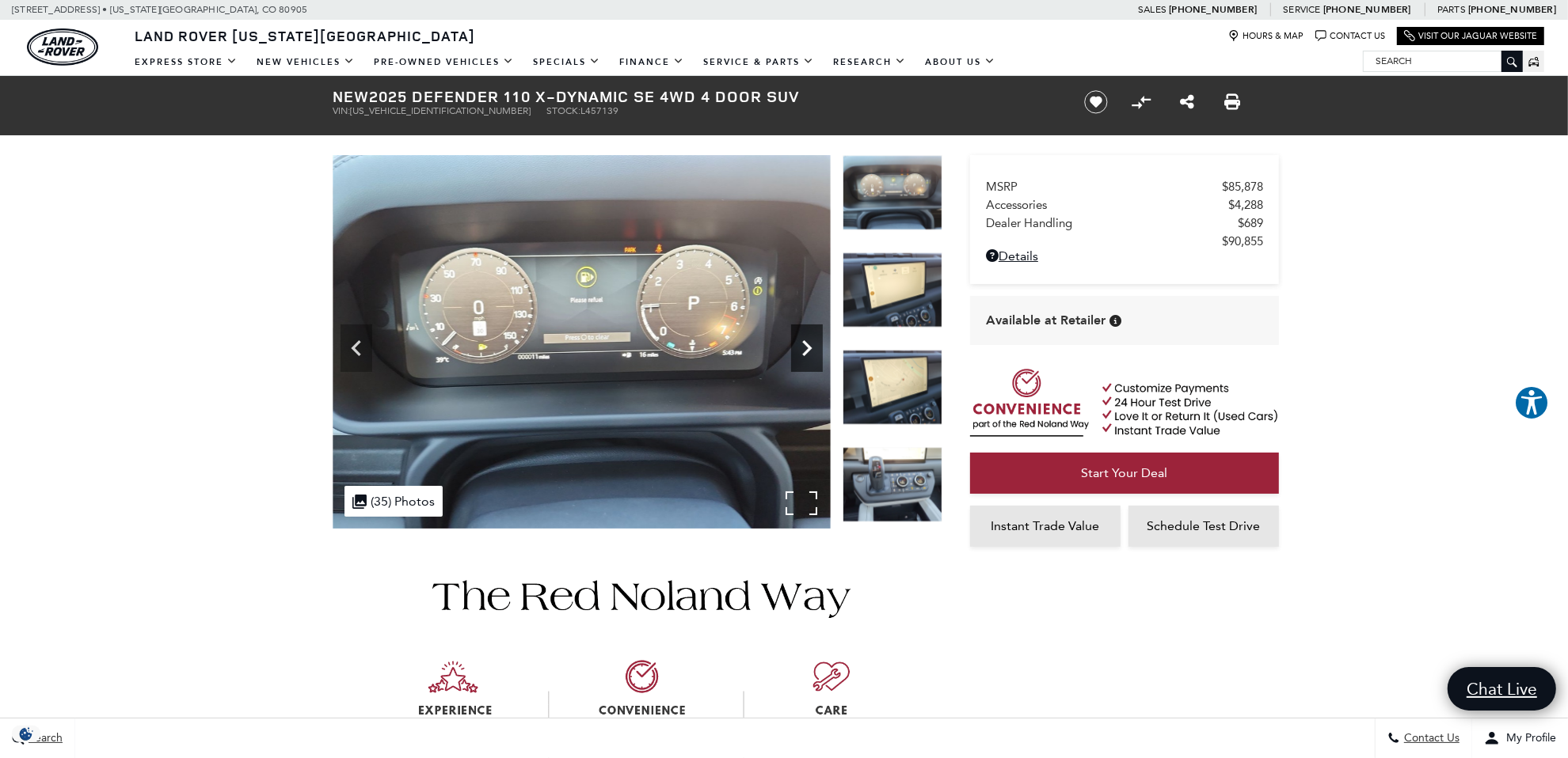
click at [811, 348] on icon "Next" at bounding box center [807, 348] width 10 height 16
